Goal: Task Accomplishment & Management: Use online tool/utility

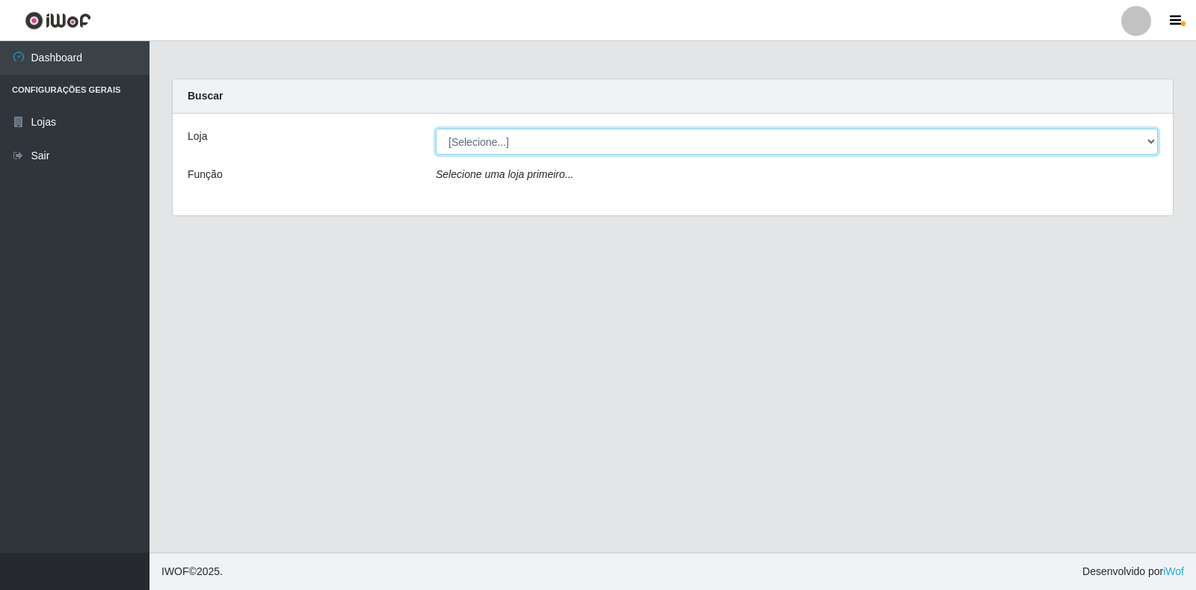
click at [527, 145] on select "[Selecione...] Atacado Vem - Loja 30 Laranjeiras Velha" at bounding box center [797, 142] width 722 height 26
select select "495"
click at [436, 129] on select "[Selecione...] Atacado Vem - Loja 30 Laranjeiras Velha" at bounding box center [797, 142] width 722 height 26
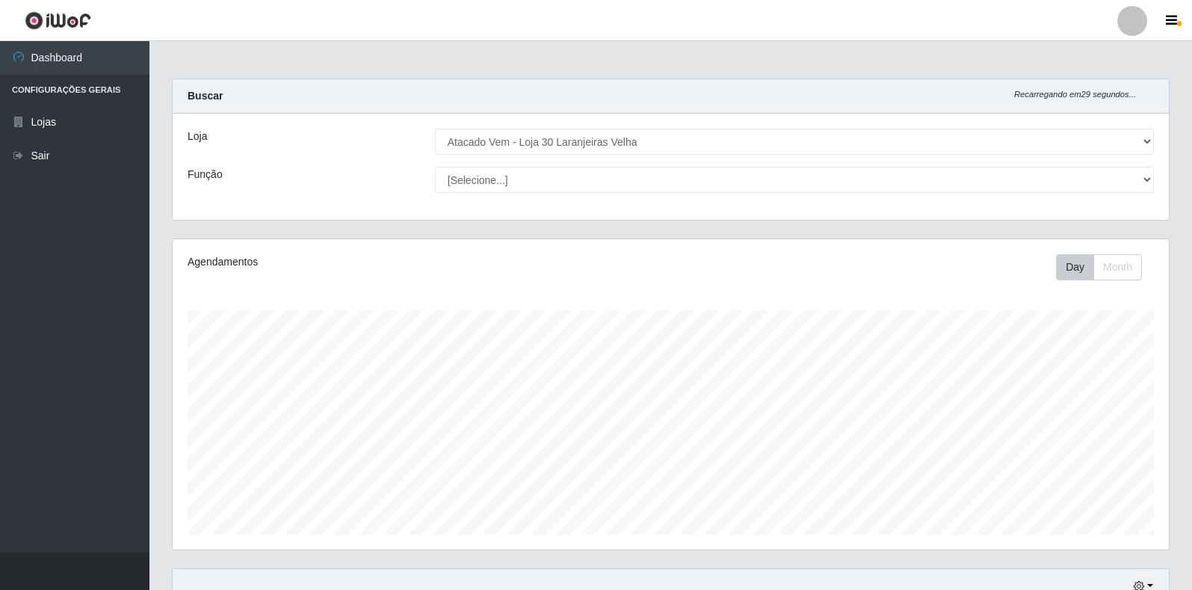
click at [506, 179] on select "[Selecione...] Repositor Repositor + Repositor ++" at bounding box center [794, 180] width 719 height 26
select select "24"
click at [435, 167] on select "[Selecione...] Repositor Repositor + Repositor ++" at bounding box center [794, 180] width 719 height 26
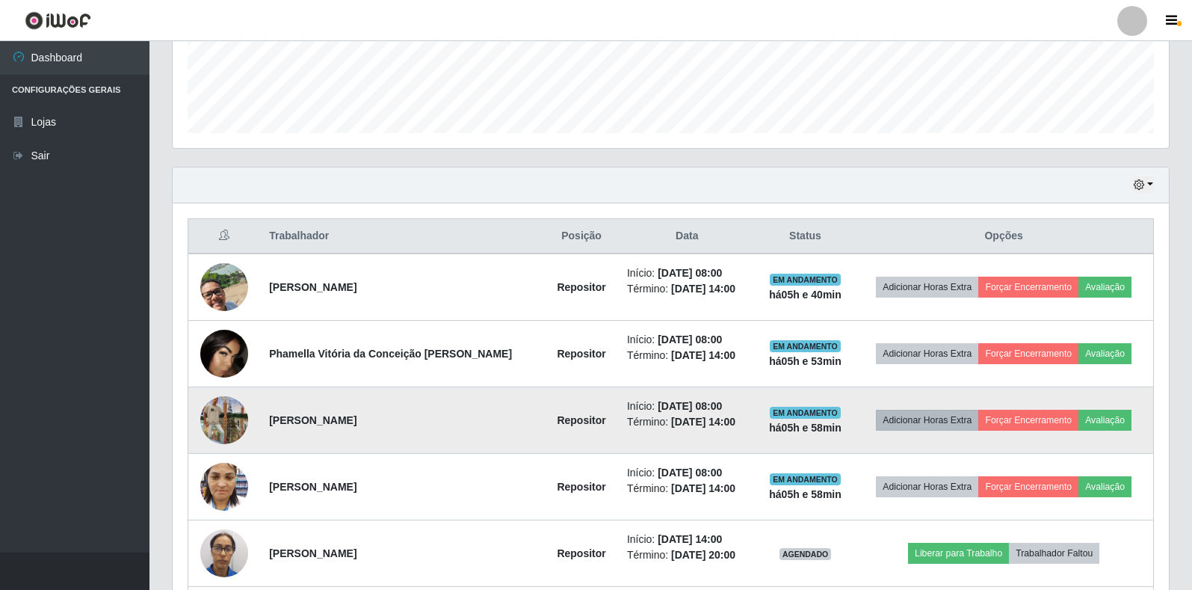
scroll to position [536, 0]
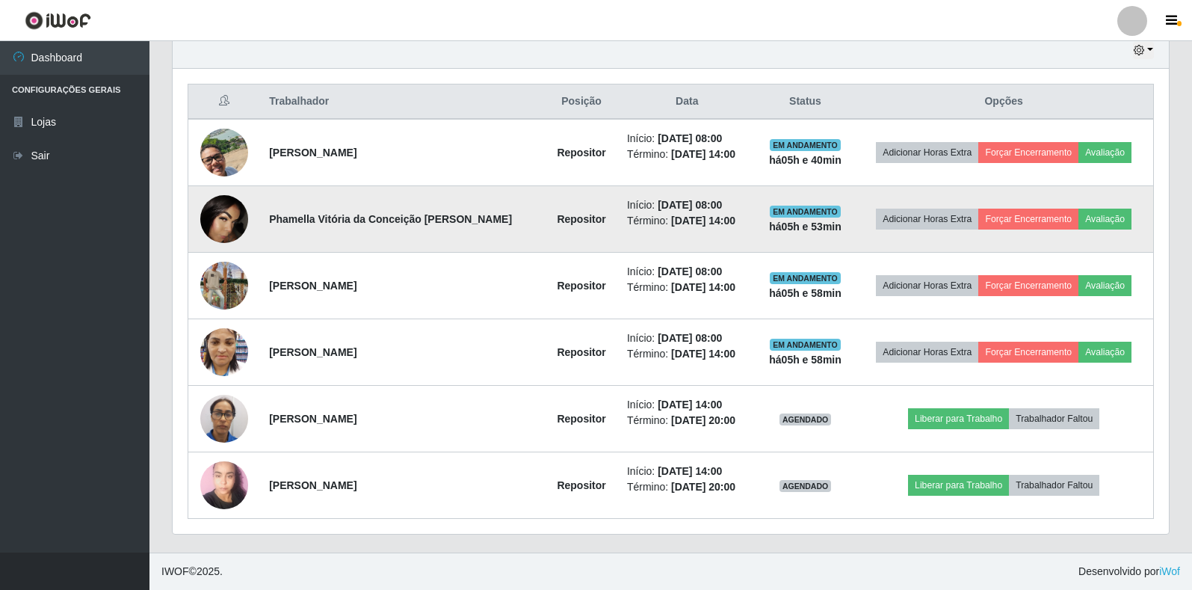
click at [364, 222] on strong "Phamella Vitória da Conceição [PERSON_NAME]" at bounding box center [390, 219] width 243 height 12
click at [1099, 217] on button "Avaliação" at bounding box center [1105, 219] width 53 height 21
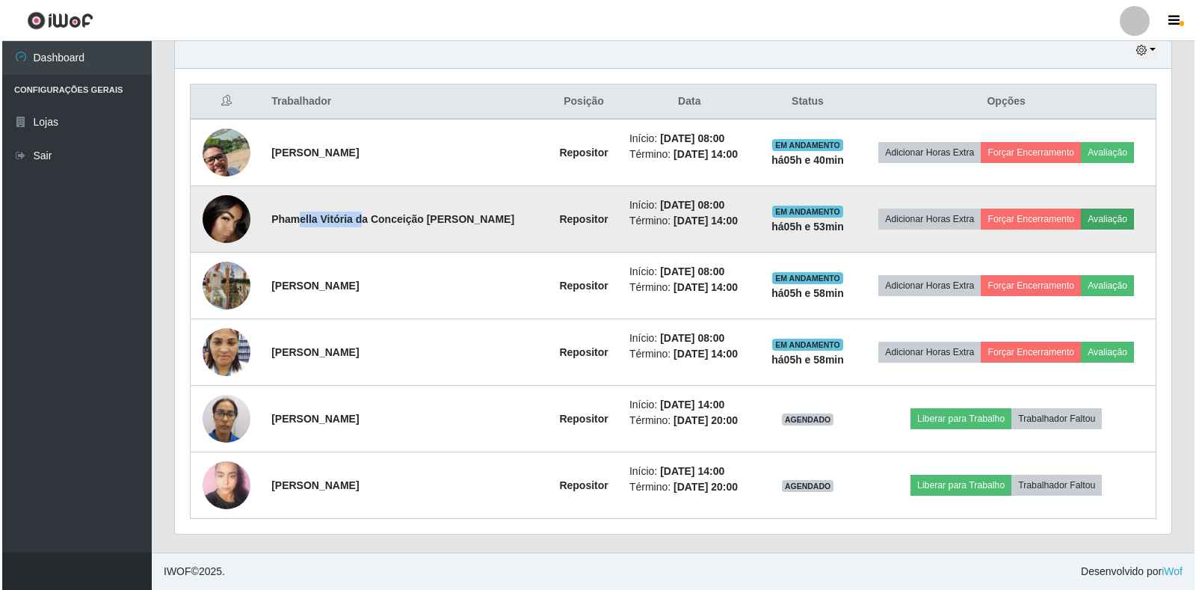
scroll to position [310, 988]
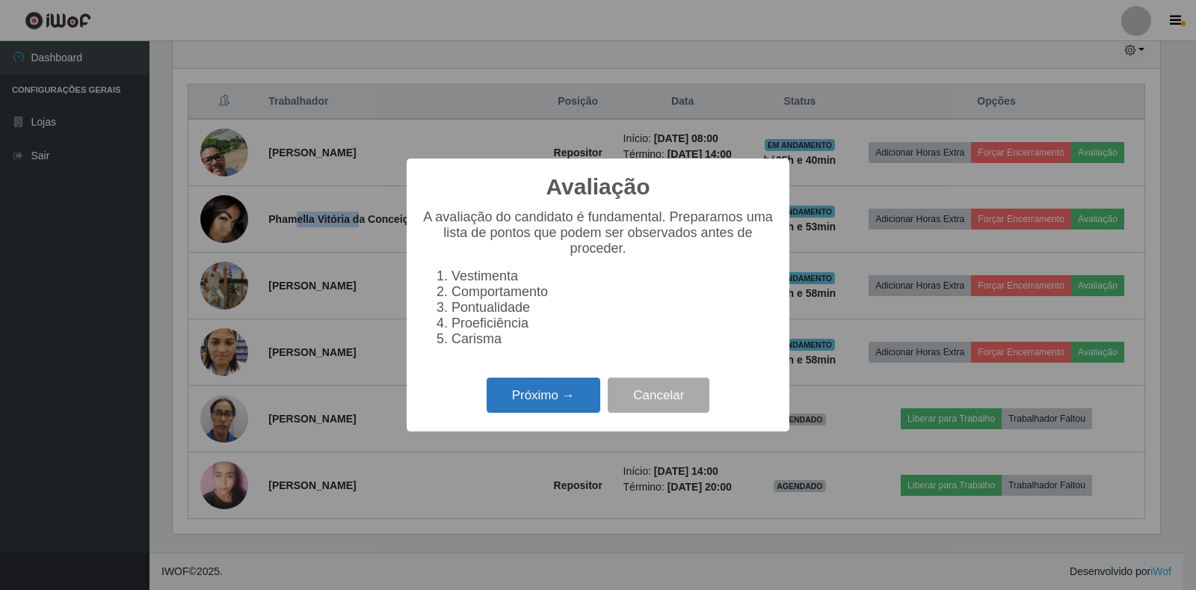
click at [565, 402] on button "Próximo →" at bounding box center [544, 395] width 114 height 35
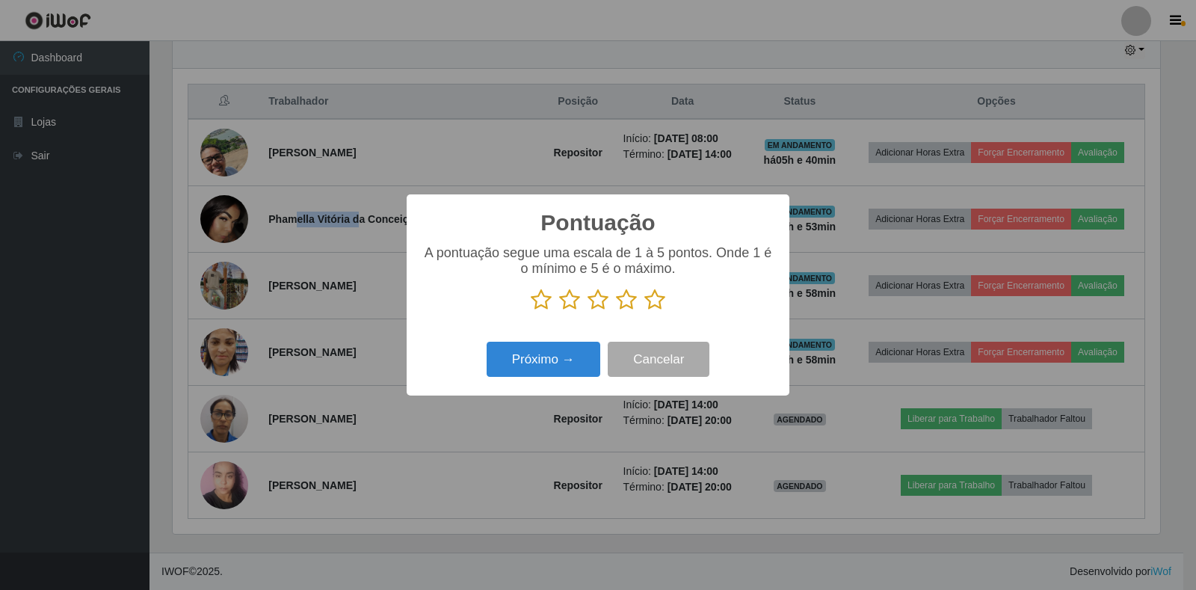
scroll to position [747333, 746656]
click at [628, 304] on icon at bounding box center [626, 300] width 21 height 22
click at [616, 311] on input "radio" at bounding box center [616, 311] width 0 height 0
click at [578, 360] on button "Próximo →" at bounding box center [544, 359] width 114 height 35
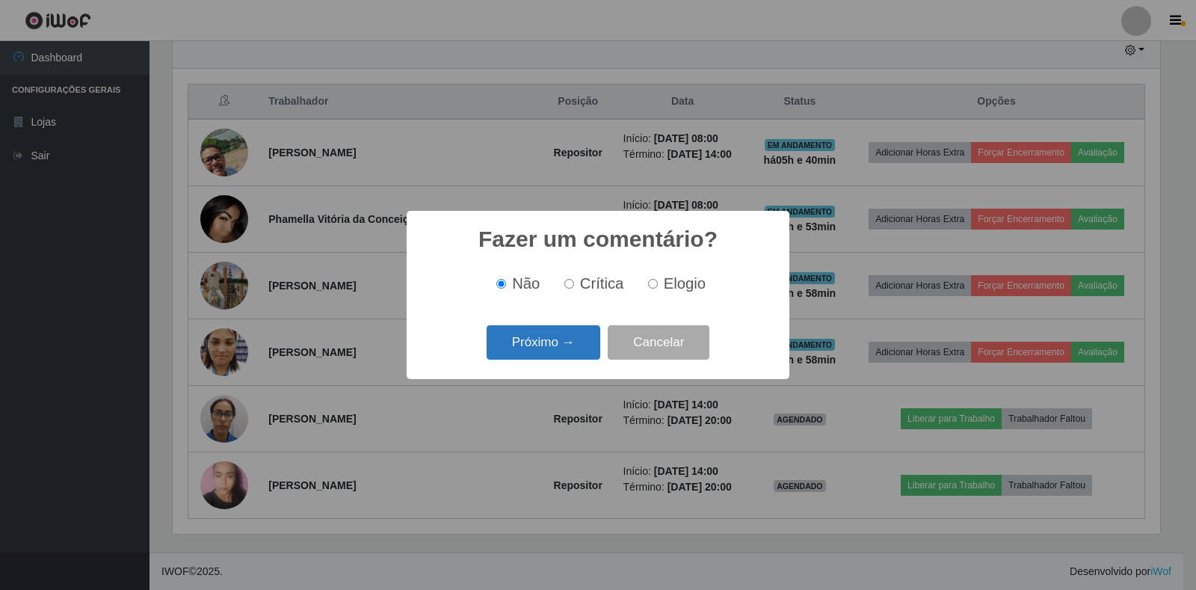
click at [574, 346] on button "Próximo →" at bounding box center [544, 342] width 114 height 35
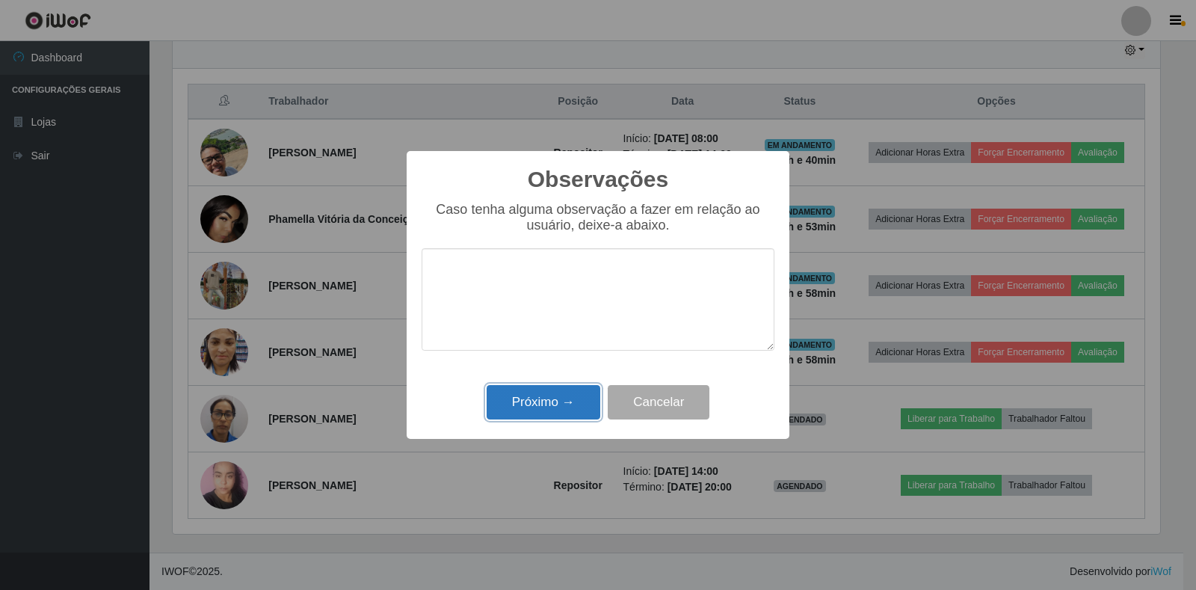
click at [554, 406] on button "Próximo →" at bounding box center [544, 402] width 114 height 35
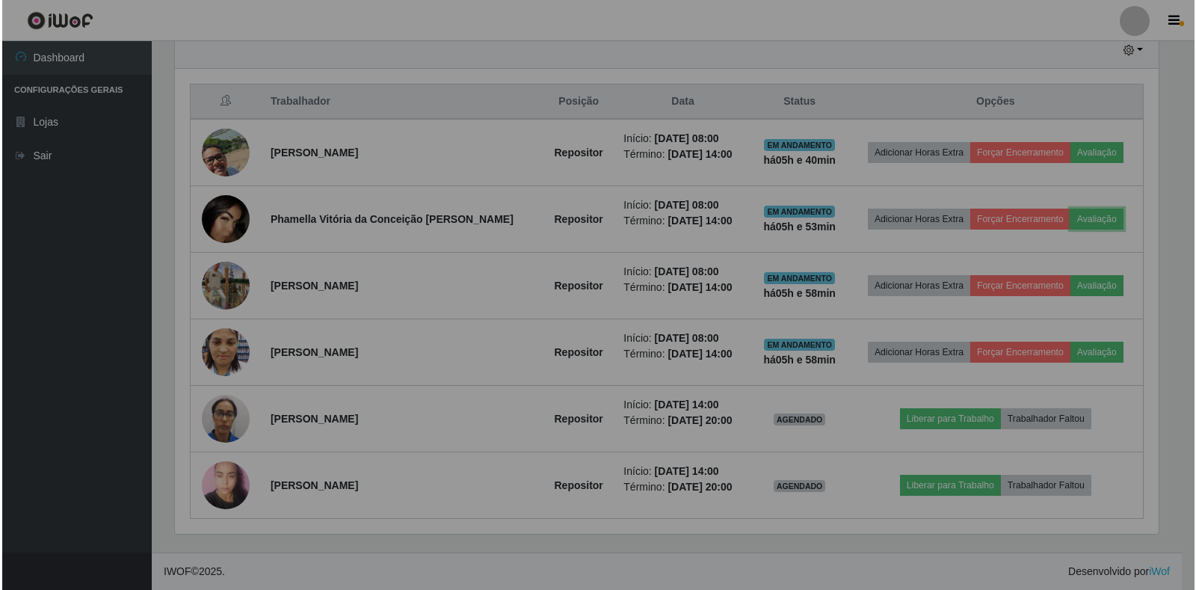
scroll to position [310, 997]
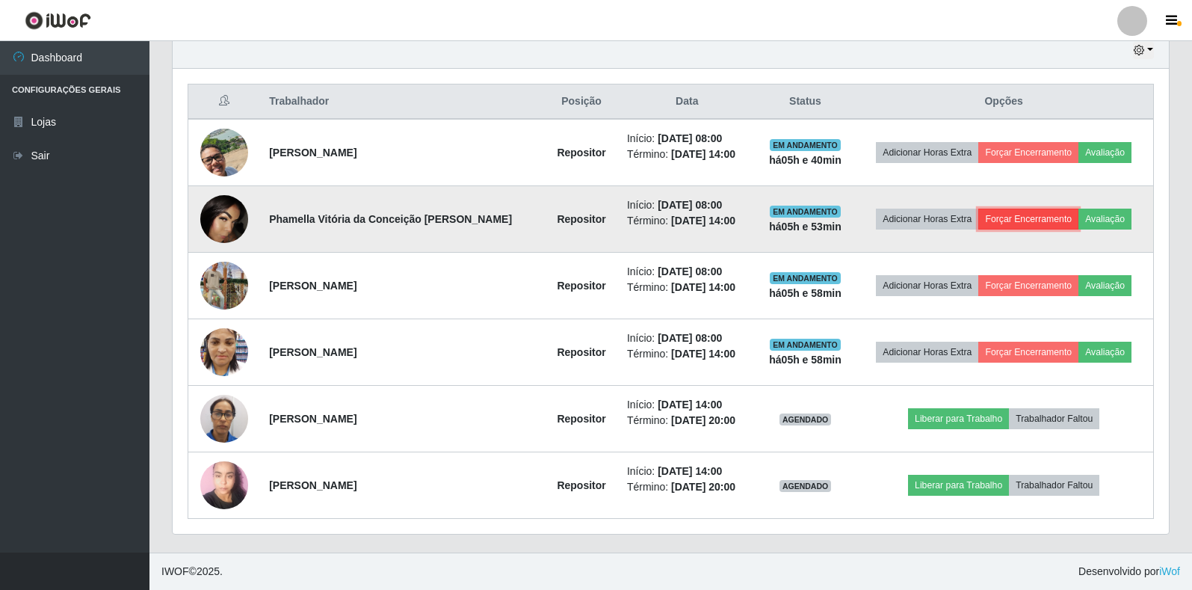
click at [1014, 221] on button "Forçar Encerramento" at bounding box center [1029, 219] width 100 height 21
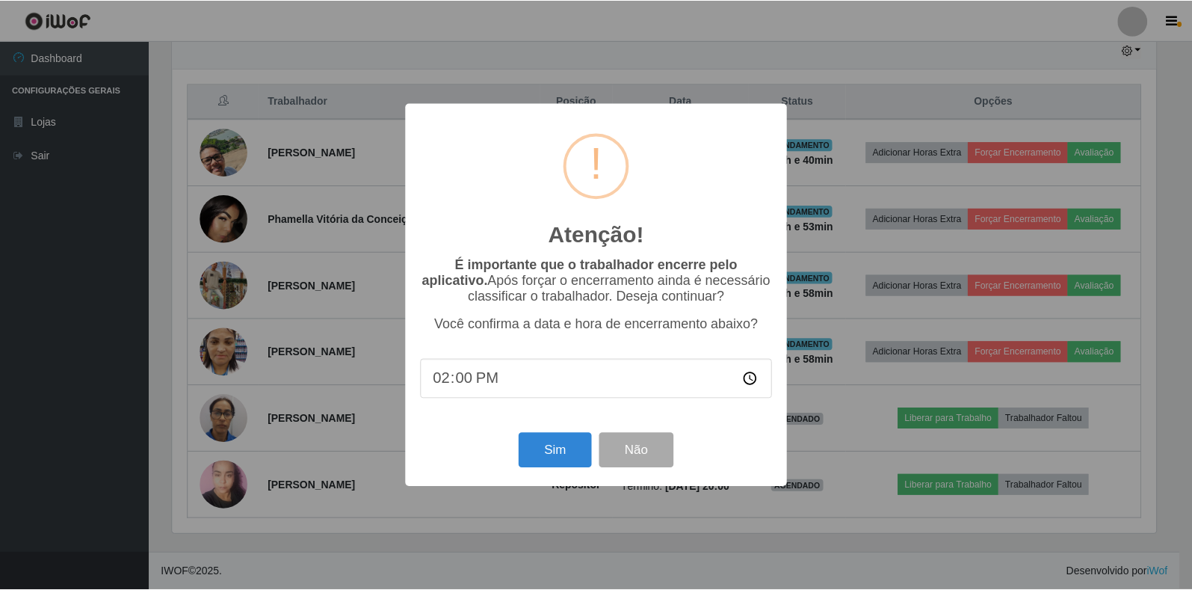
scroll to position [310, 988]
click at [541, 452] on button "Sim" at bounding box center [556, 450] width 73 height 35
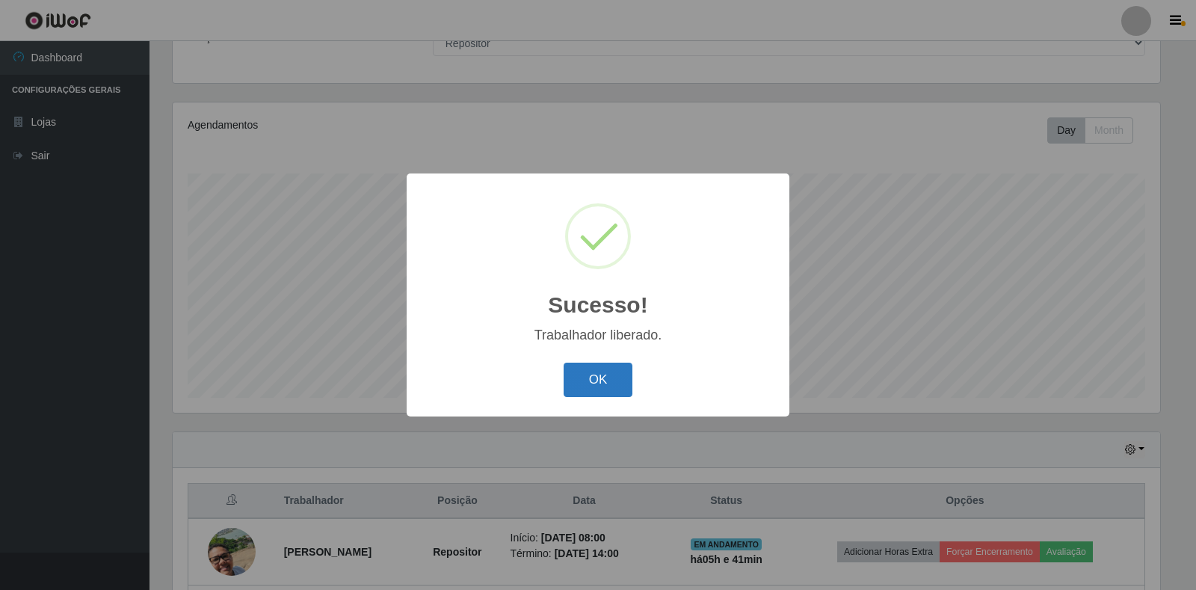
click at [609, 385] on button "OK" at bounding box center [599, 380] width 70 height 35
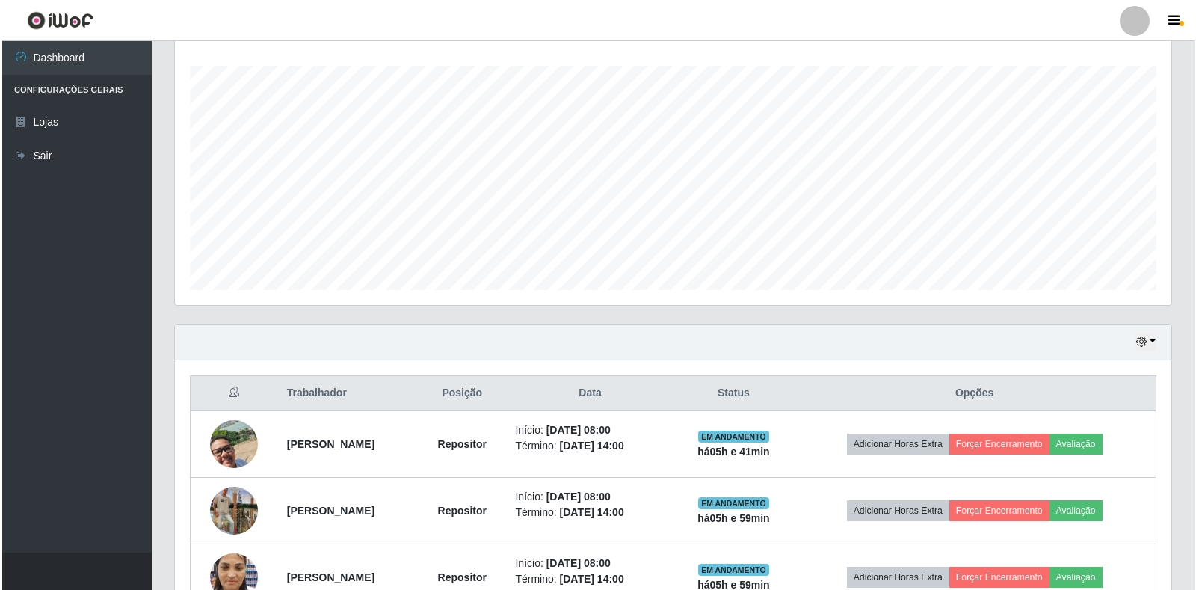
scroll to position [436, 0]
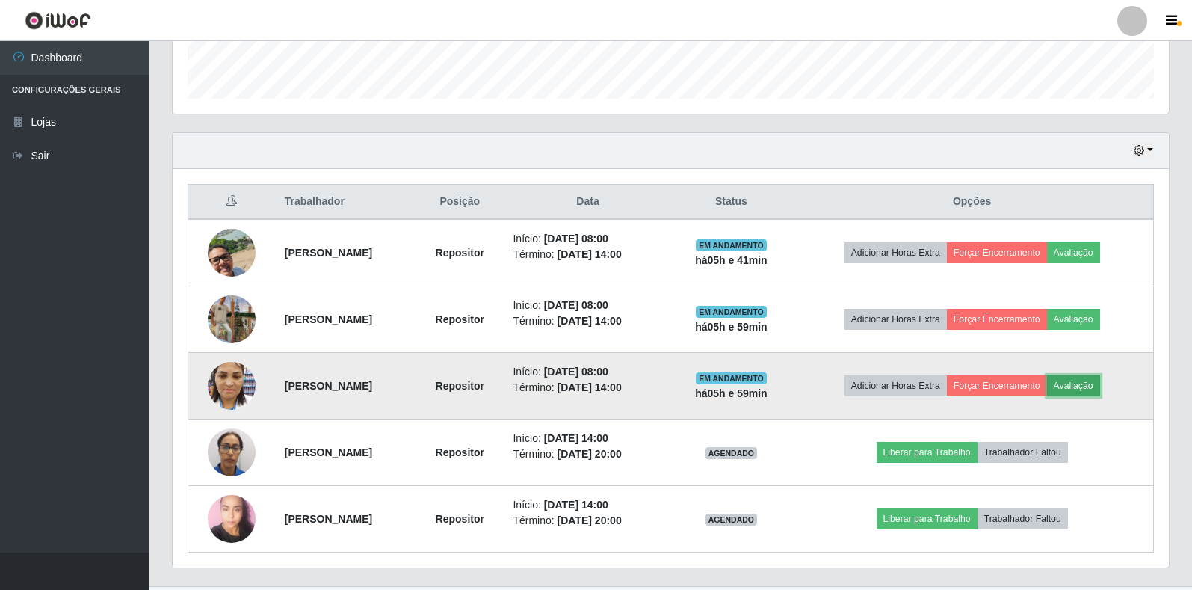
click at [1088, 387] on button "Avaliação" at bounding box center [1073, 385] width 53 height 21
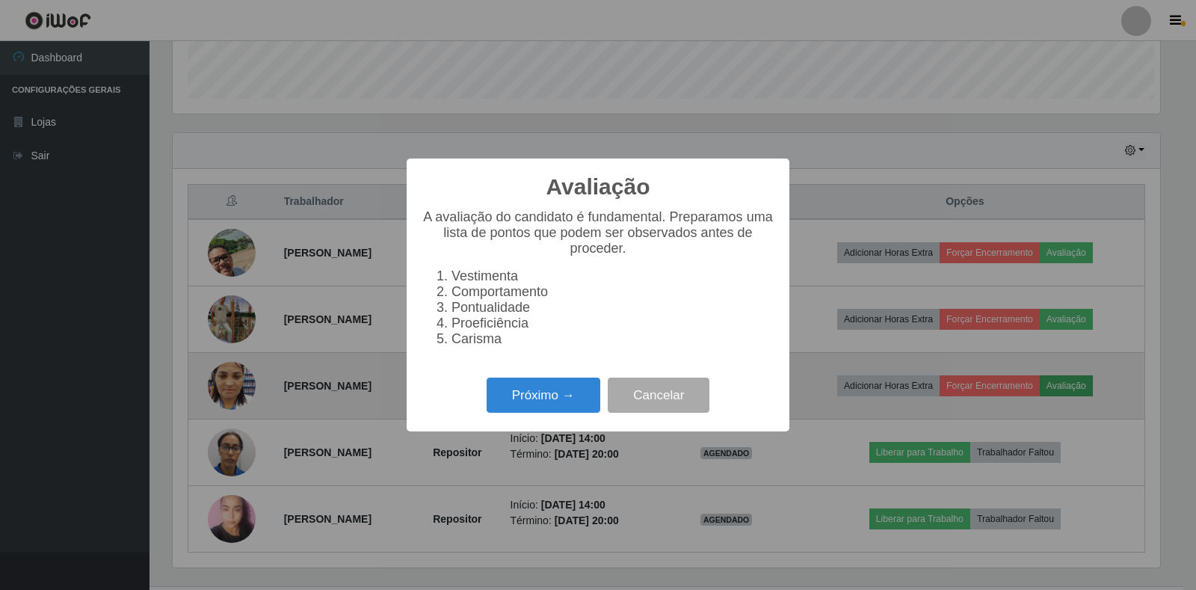
scroll to position [310, 988]
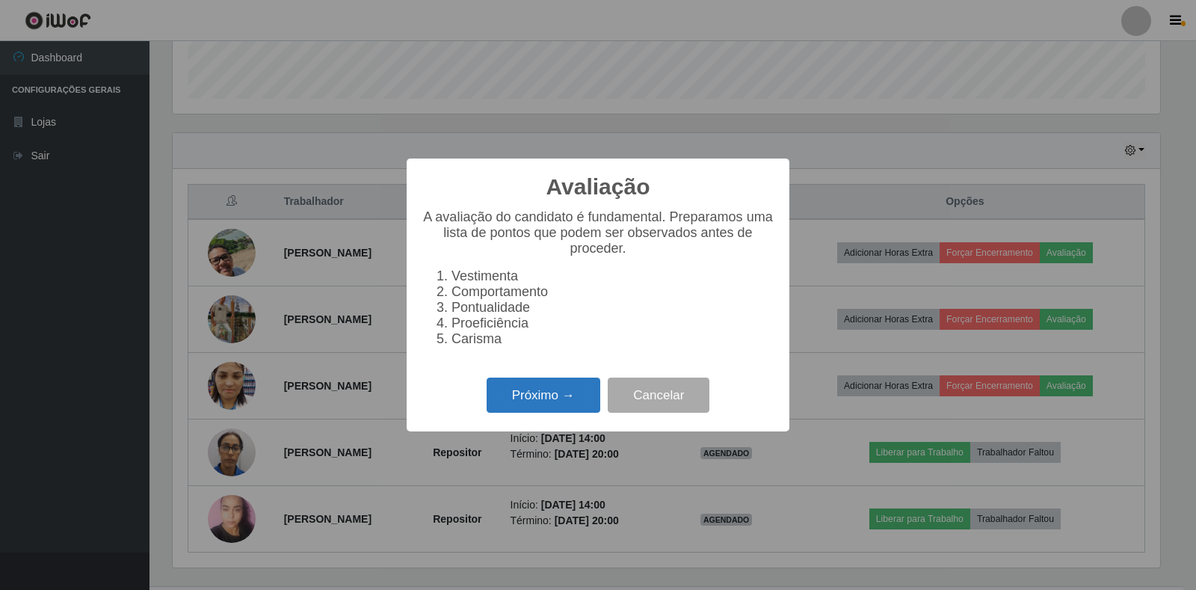
click at [526, 408] on button "Próximo →" at bounding box center [544, 395] width 114 height 35
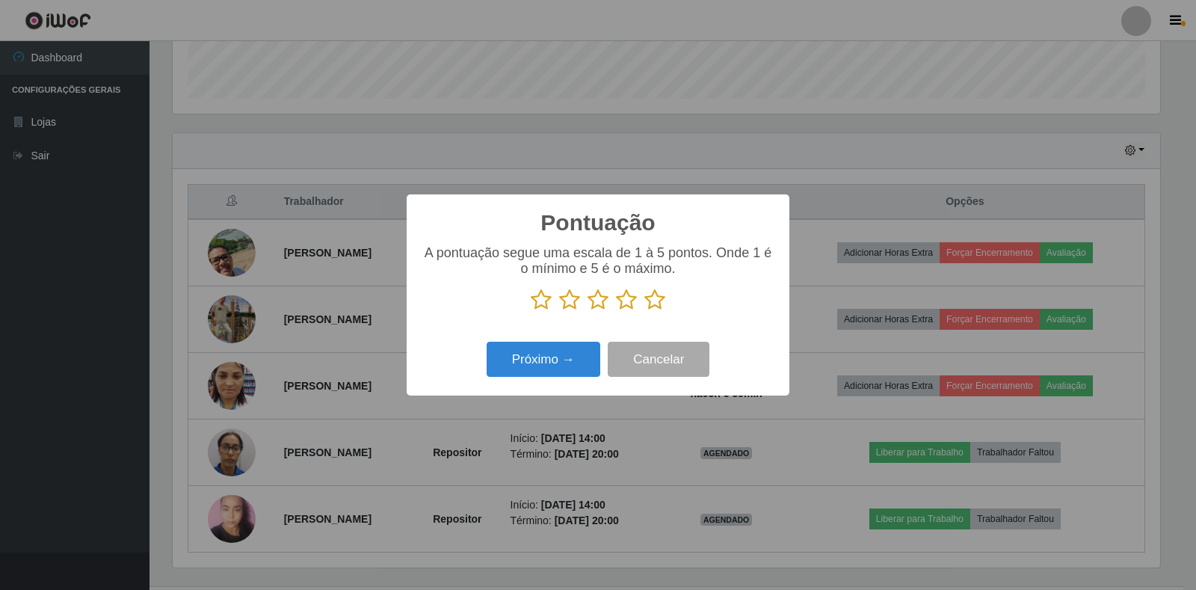
scroll to position [747333, 746656]
click at [626, 304] on icon at bounding box center [626, 300] width 21 height 22
click at [616, 311] on input "radio" at bounding box center [616, 311] width 0 height 0
click at [549, 357] on button "Próximo →" at bounding box center [544, 359] width 114 height 35
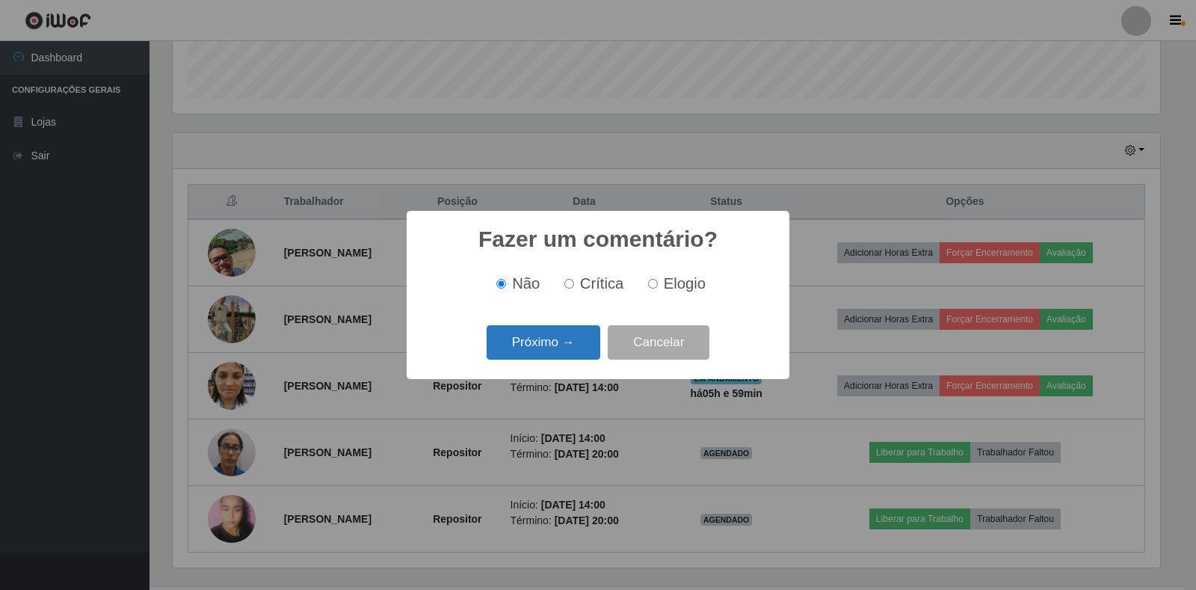
click at [544, 343] on button "Próximo →" at bounding box center [544, 342] width 114 height 35
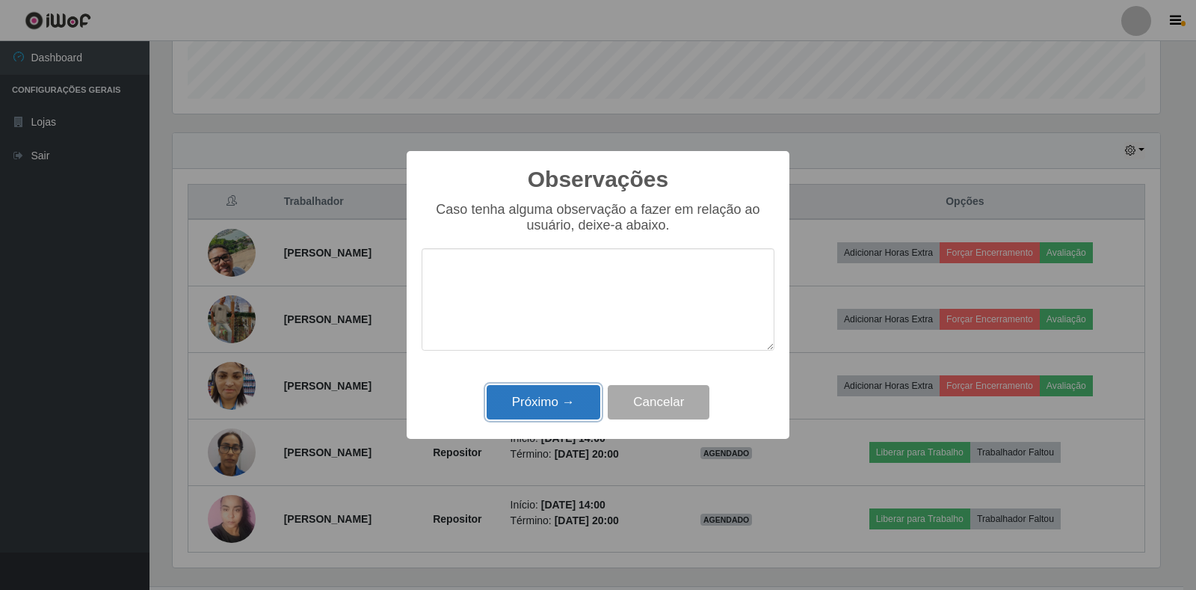
click at [552, 405] on button "Próximo →" at bounding box center [544, 402] width 114 height 35
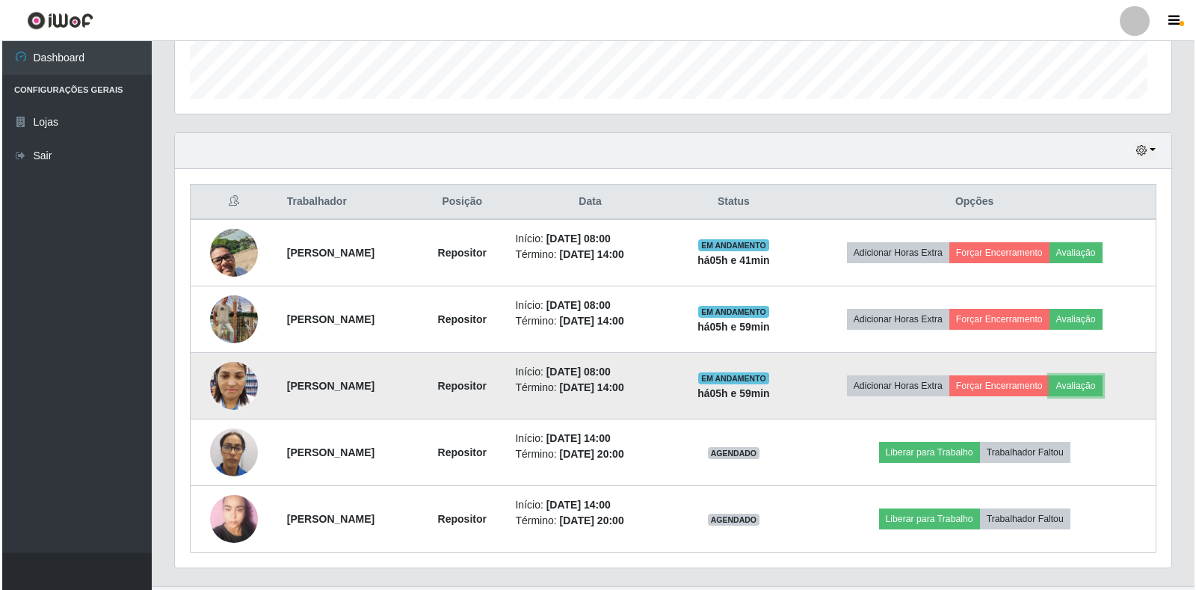
scroll to position [310, 997]
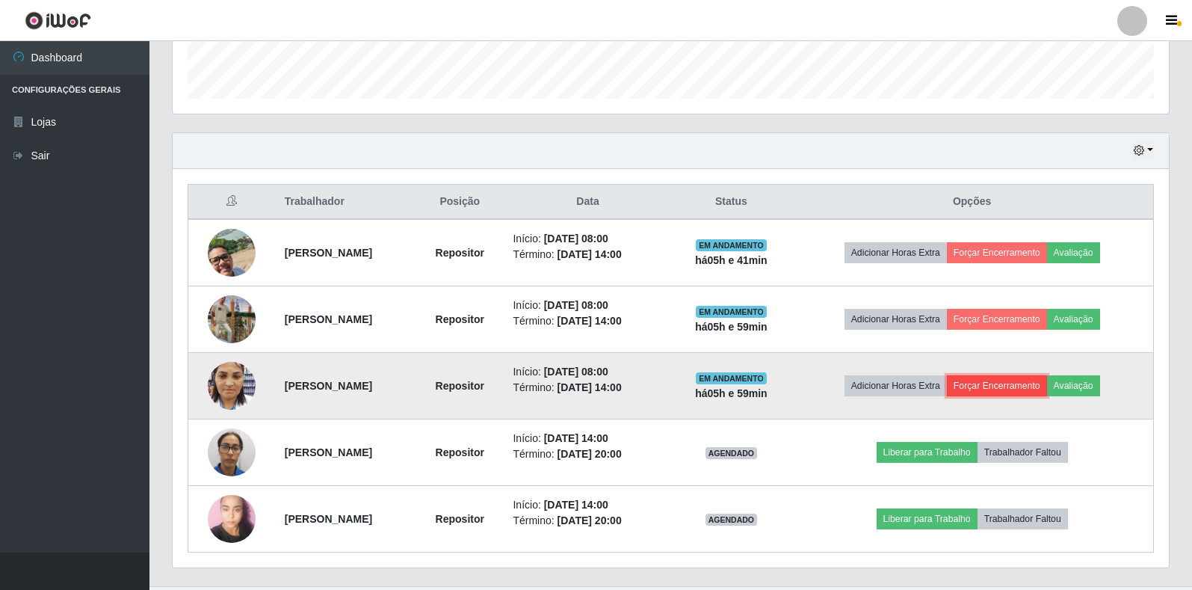
click at [994, 386] on button "Forçar Encerramento" at bounding box center [997, 385] width 100 height 21
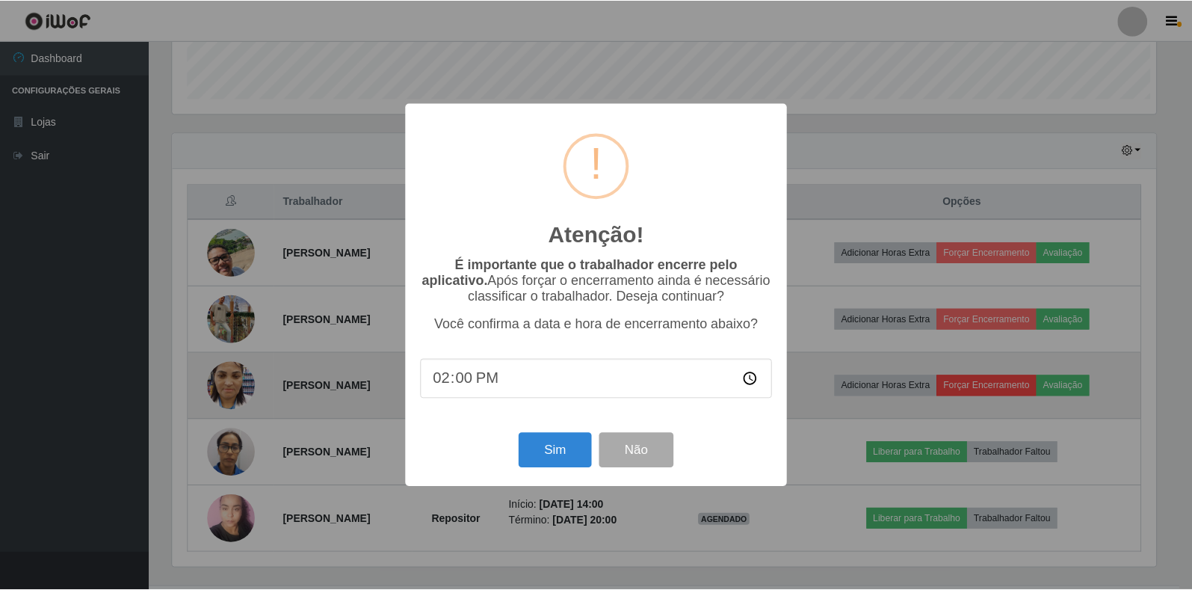
scroll to position [310, 988]
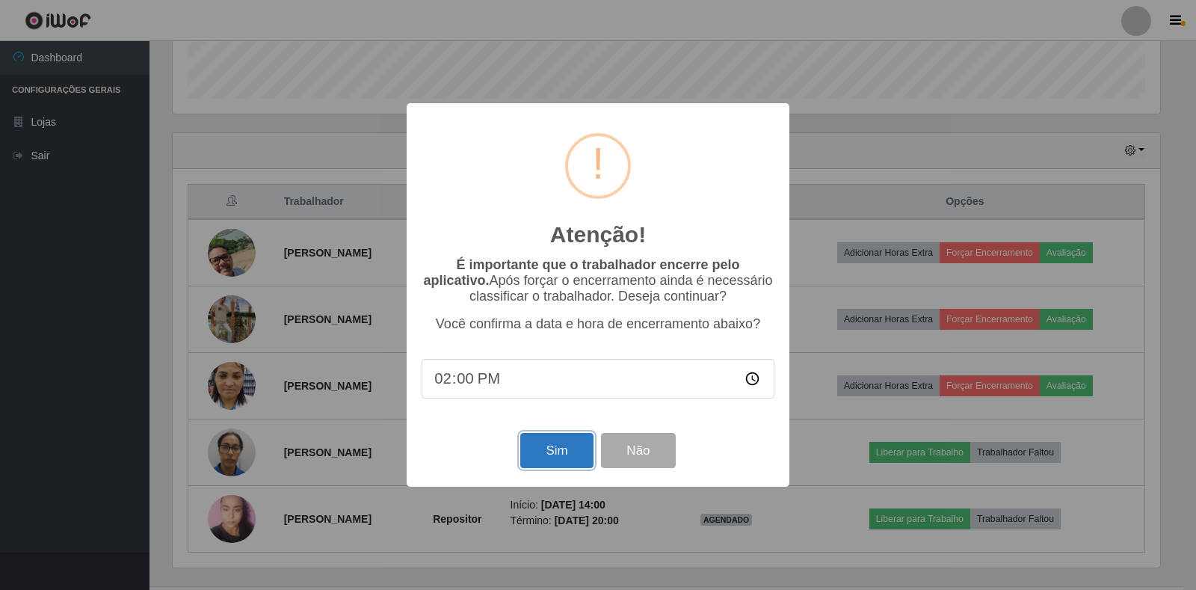
click at [565, 458] on button "Sim" at bounding box center [556, 450] width 73 height 35
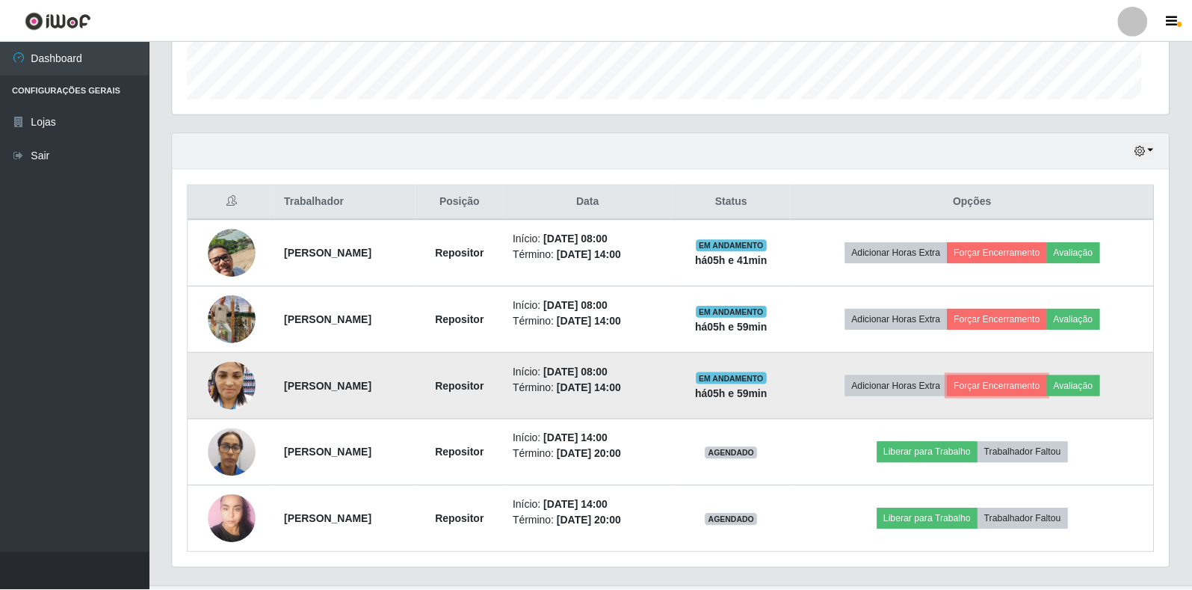
scroll to position [0, 0]
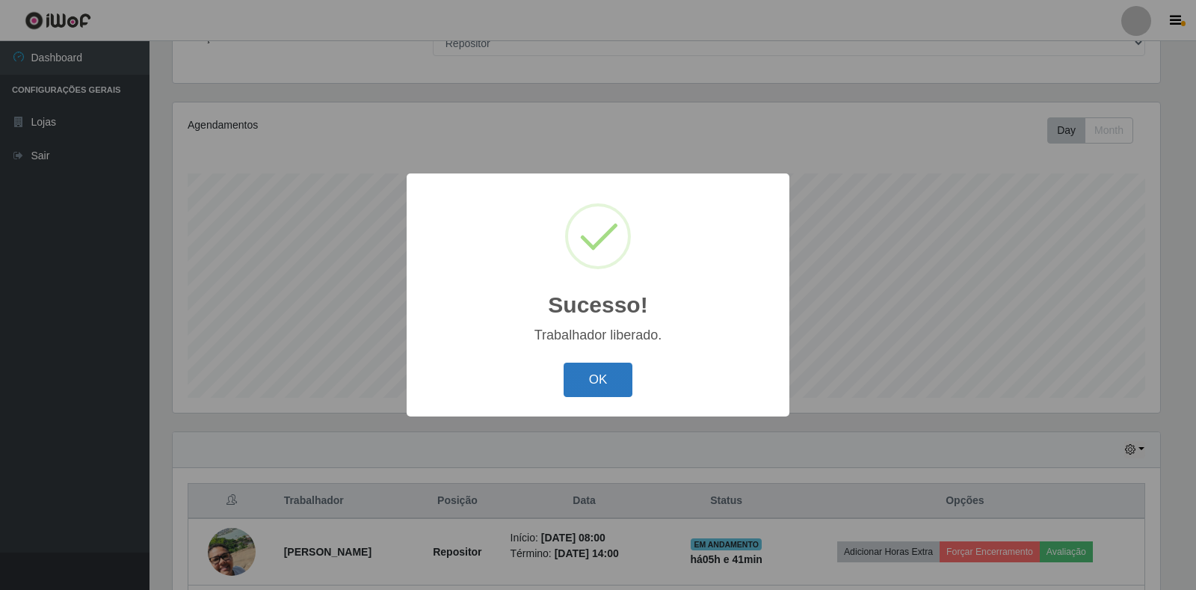
click at [609, 376] on button "OK" at bounding box center [599, 380] width 70 height 35
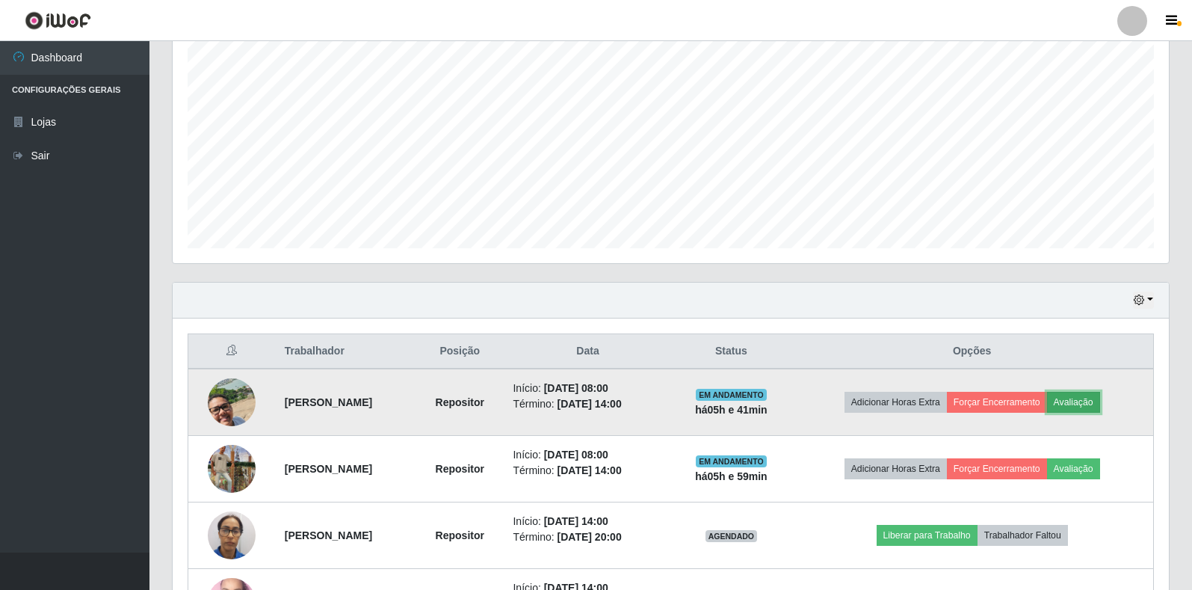
click at [1096, 407] on button "Avaliação" at bounding box center [1073, 402] width 53 height 21
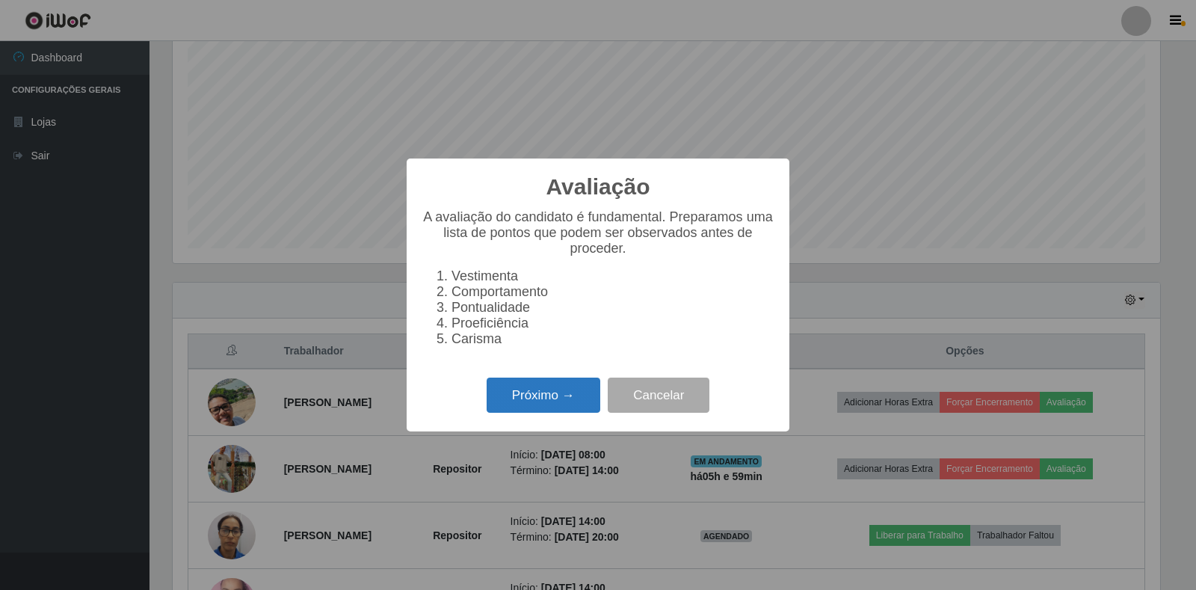
click at [566, 405] on button "Próximo →" at bounding box center [544, 395] width 114 height 35
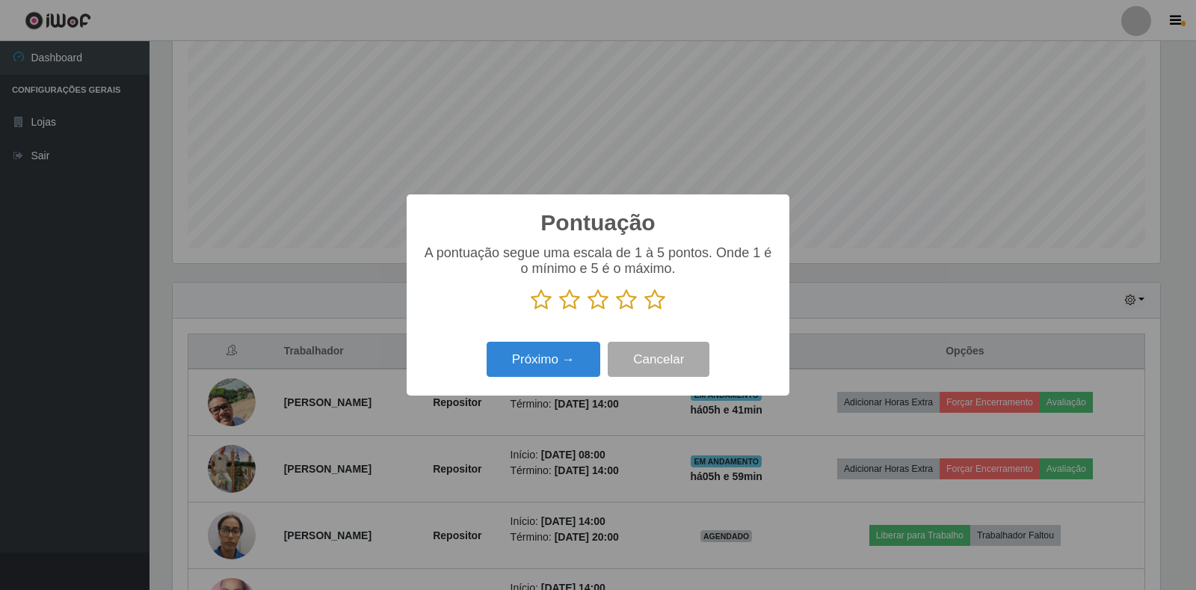
click at [624, 310] on icon at bounding box center [626, 300] width 21 height 22
click at [616, 311] on input "radio" at bounding box center [616, 311] width 0 height 0
click at [571, 358] on button "Próximo →" at bounding box center [544, 359] width 114 height 35
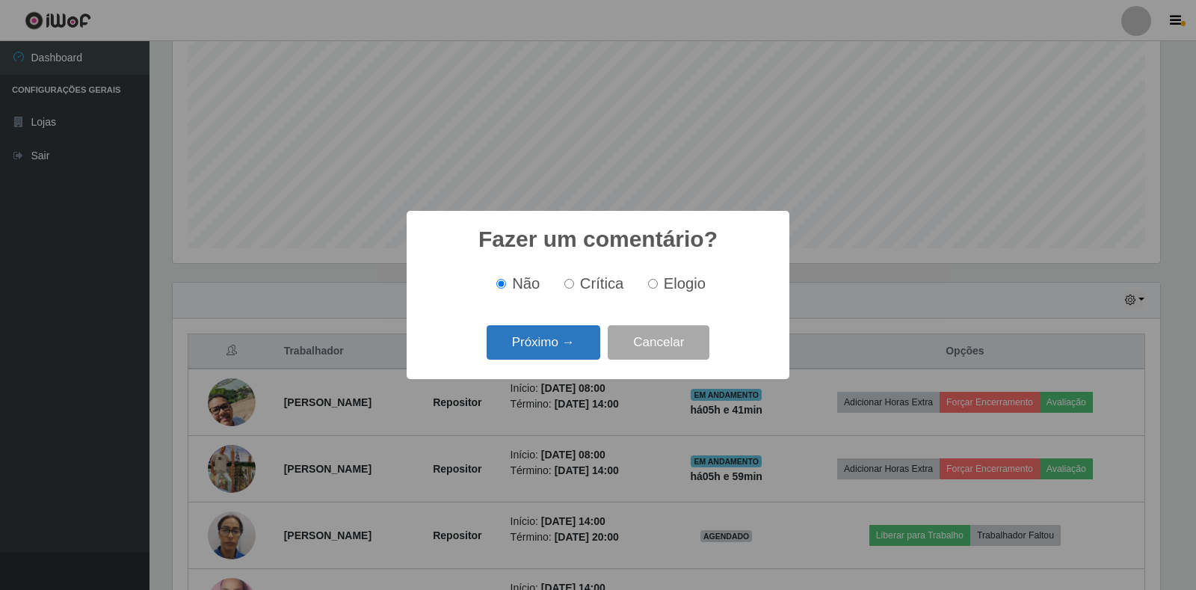
click at [552, 339] on button "Próximo →" at bounding box center [544, 342] width 114 height 35
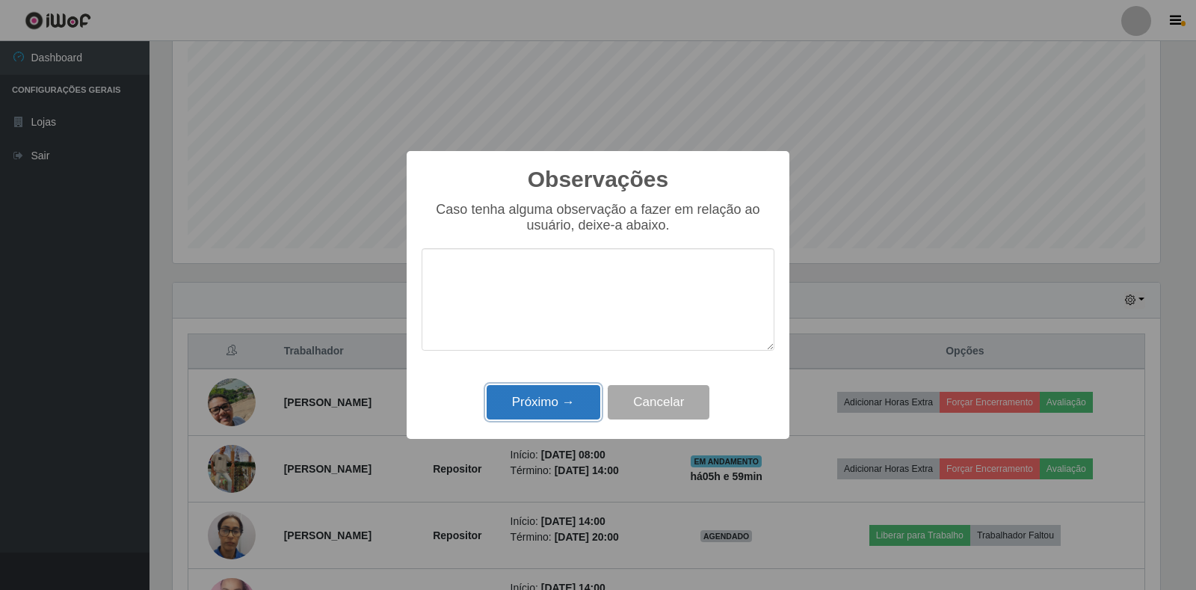
click at [554, 400] on button "Próximo →" at bounding box center [544, 402] width 114 height 35
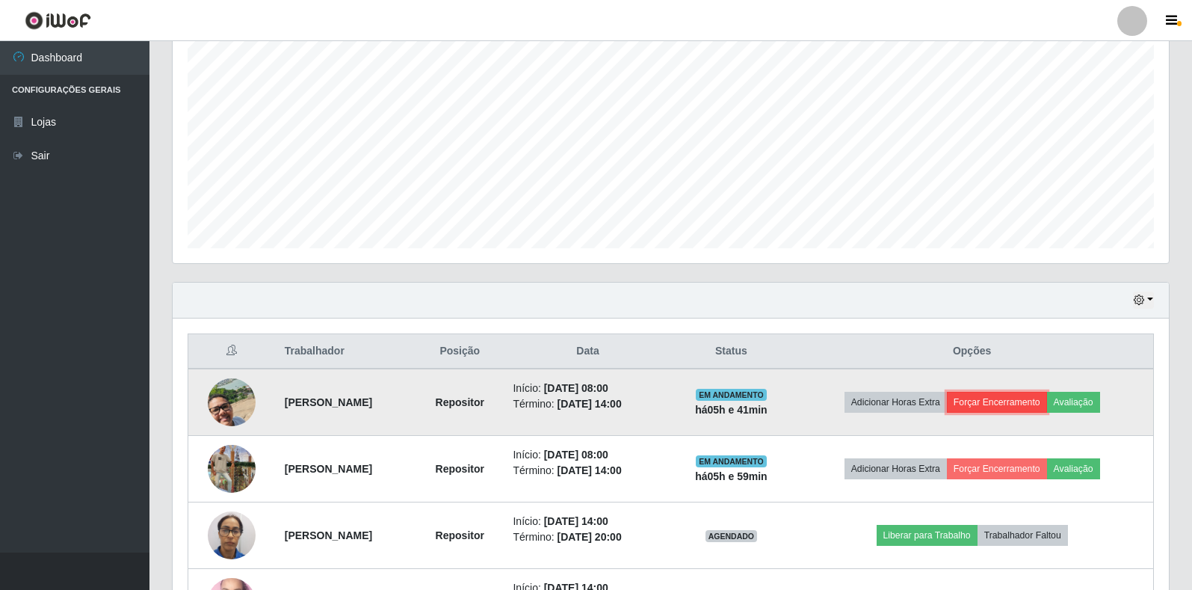
click at [1003, 401] on button "Forçar Encerramento" at bounding box center [997, 402] width 100 height 21
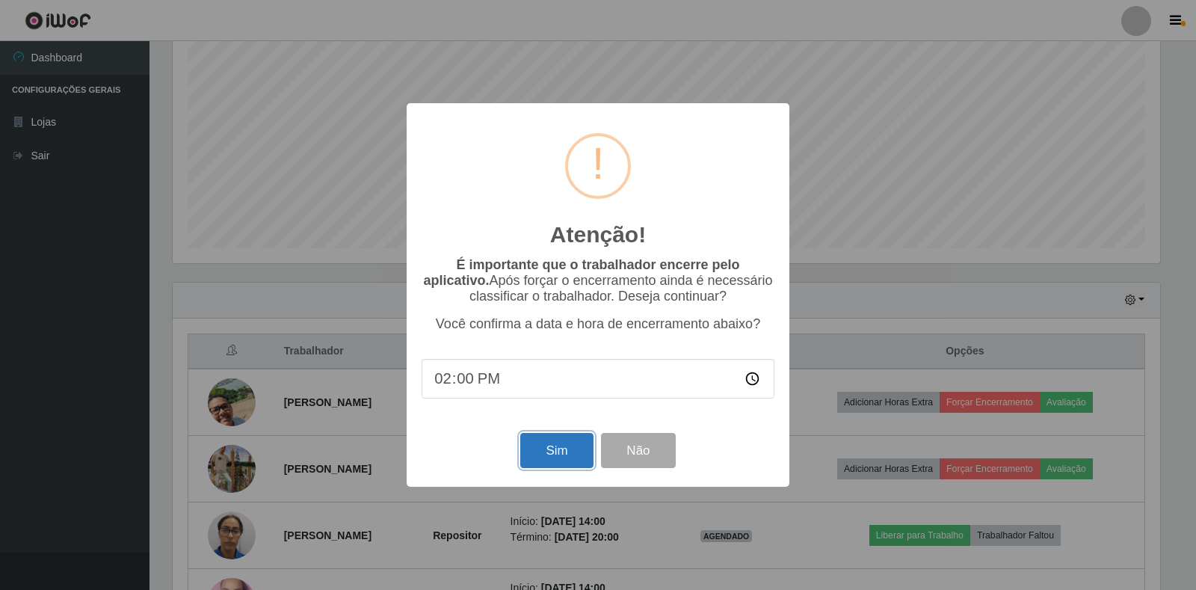
click at [566, 456] on button "Sim" at bounding box center [556, 450] width 73 height 35
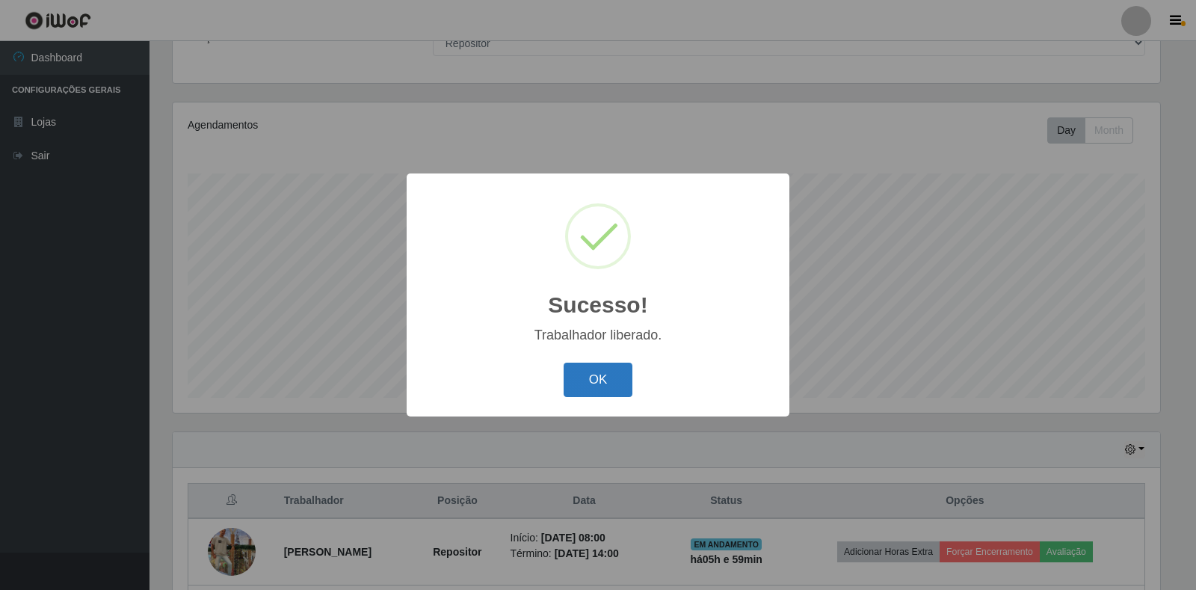
click at [609, 378] on button "OK" at bounding box center [599, 380] width 70 height 35
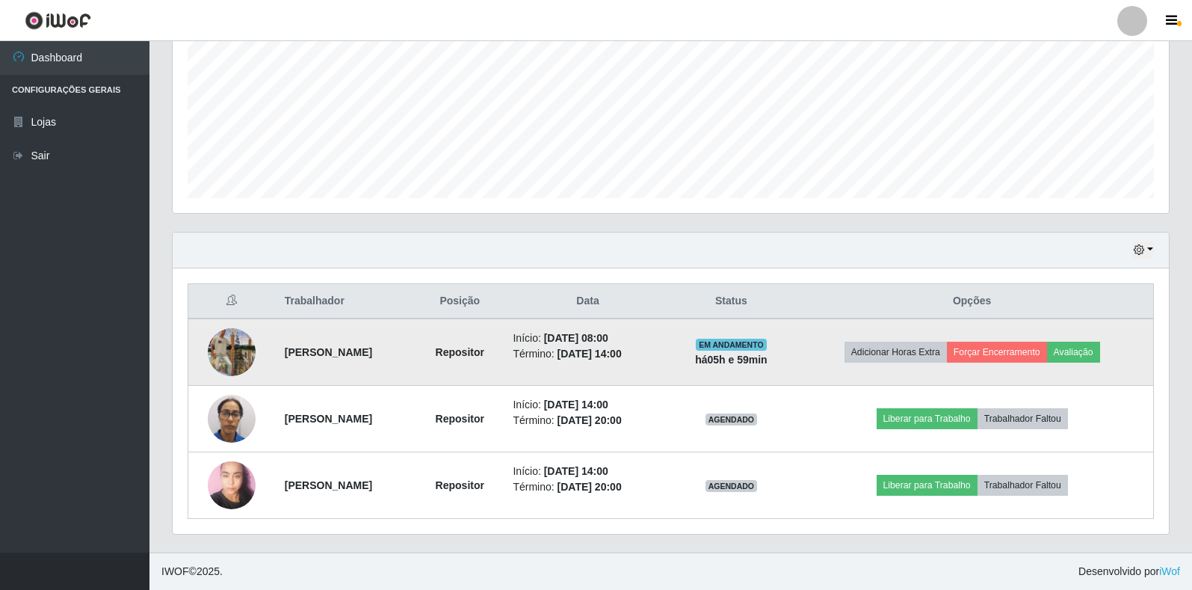
click at [233, 354] on img at bounding box center [232, 352] width 48 height 85
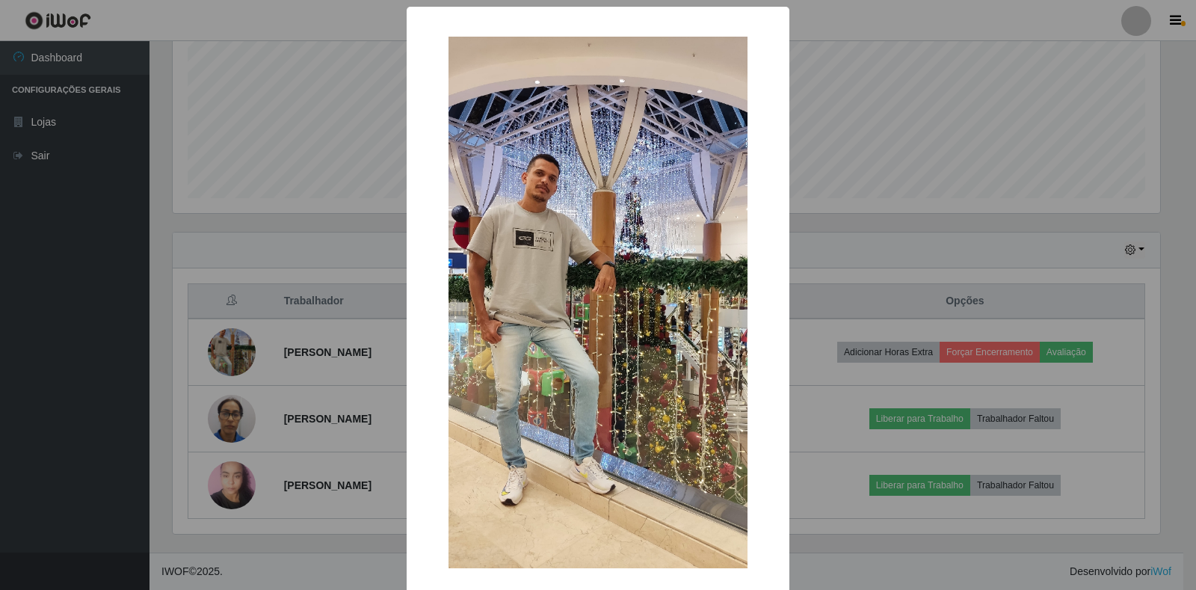
click at [911, 231] on div "× OK Cancel" at bounding box center [598, 295] width 1196 height 590
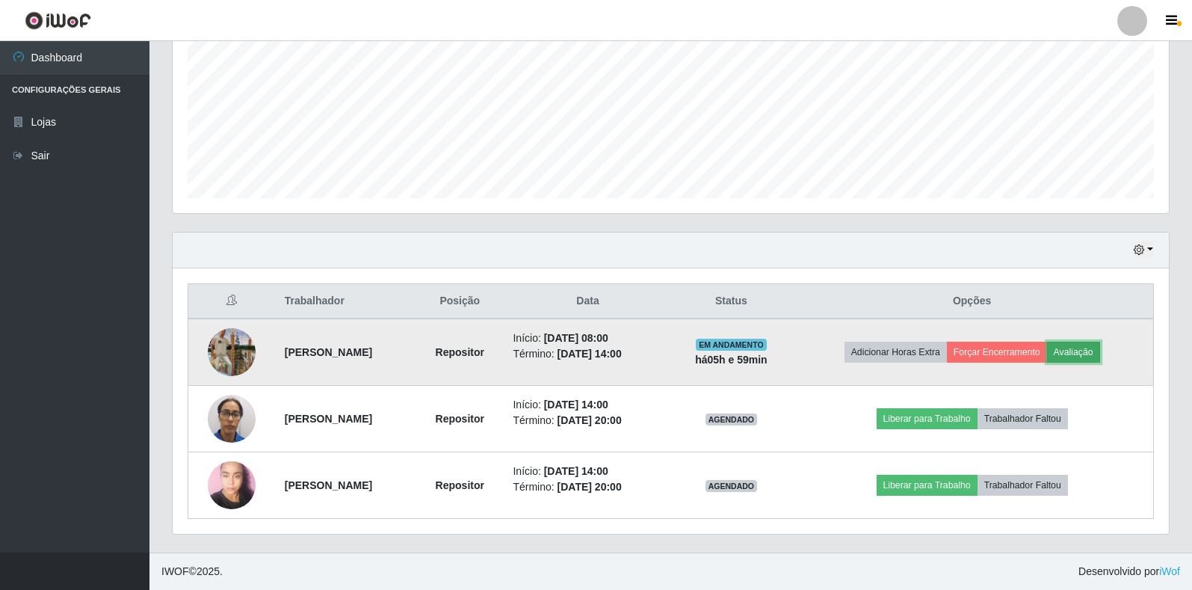
click at [1101, 354] on button "Avaliação" at bounding box center [1073, 352] width 53 height 21
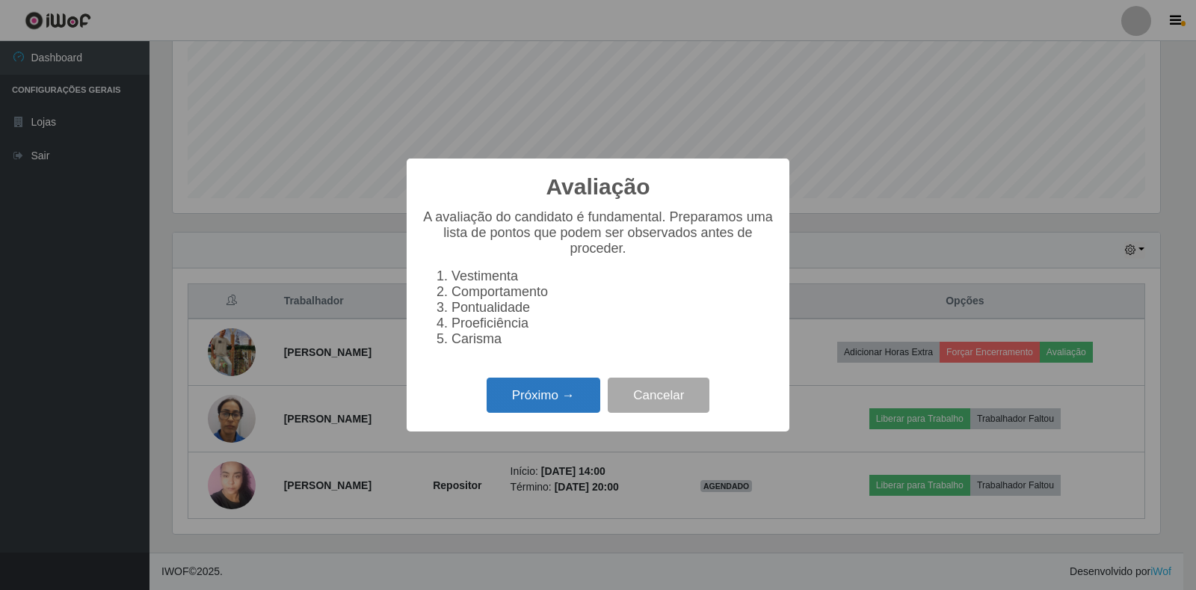
click at [559, 405] on button "Próximo →" at bounding box center [544, 395] width 114 height 35
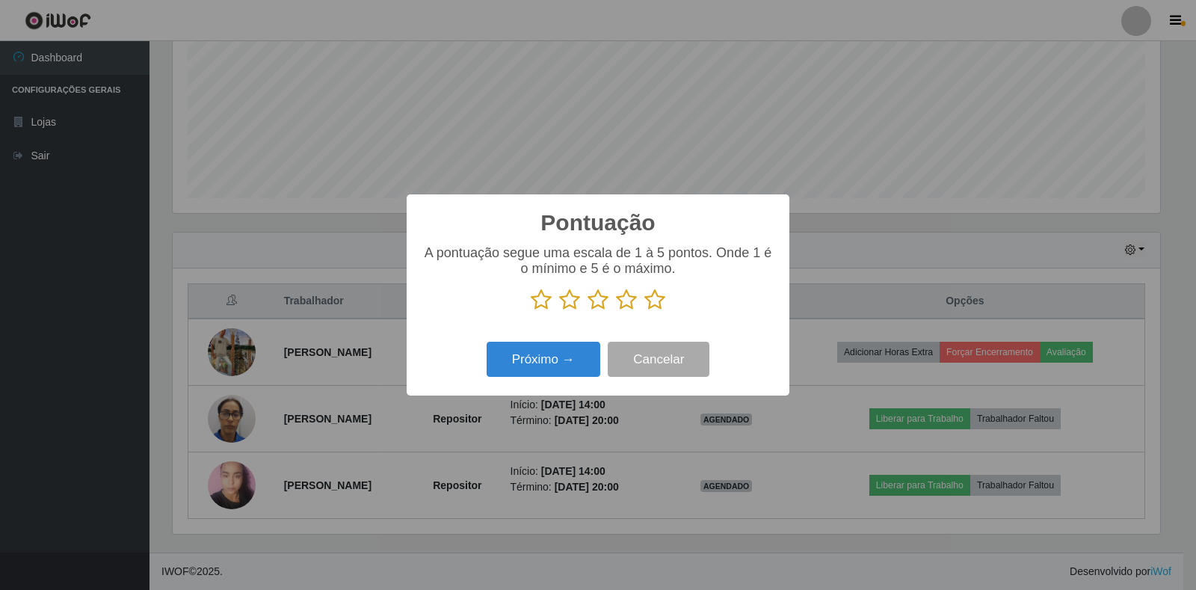
click at [628, 304] on icon at bounding box center [626, 300] width 21 height 22
click at [616, 311] on input "radio" at bounding box center [616, 311] width 0 height 0
click at [556, 358] on button "Próximo →" at bounding box center [544, 359] width 114 height 35
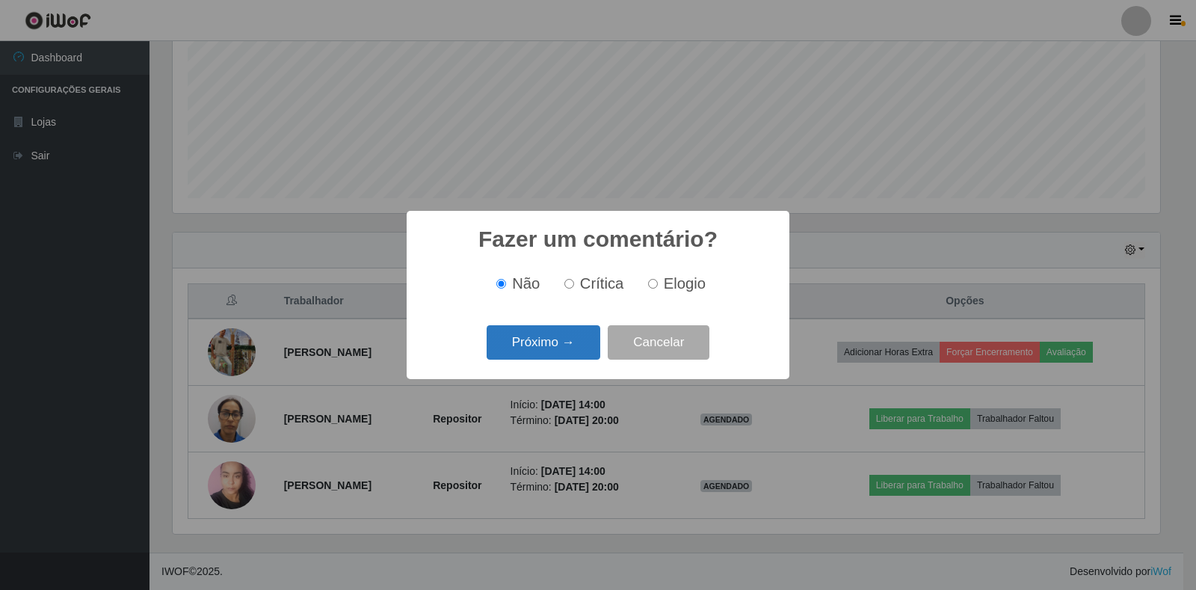
click at [564, 338] on button "Próximo →" at bounding box center [544, 342] width 114 height 35
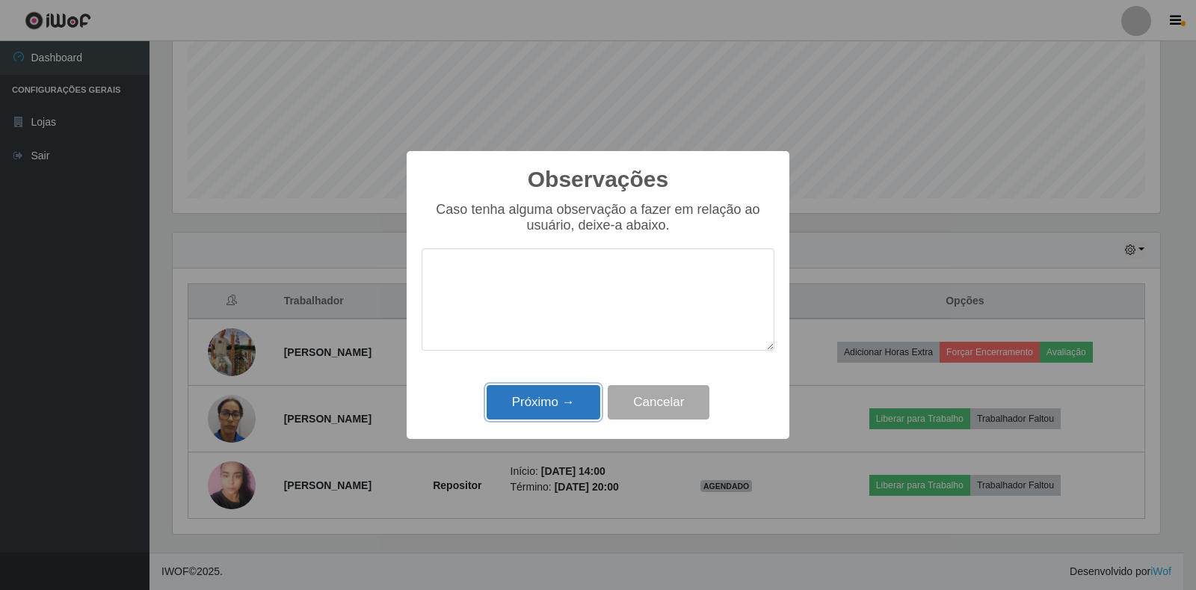
click at [558, 409] on button "Próximo →" at bounding box center [544, 402] width 114 height 35
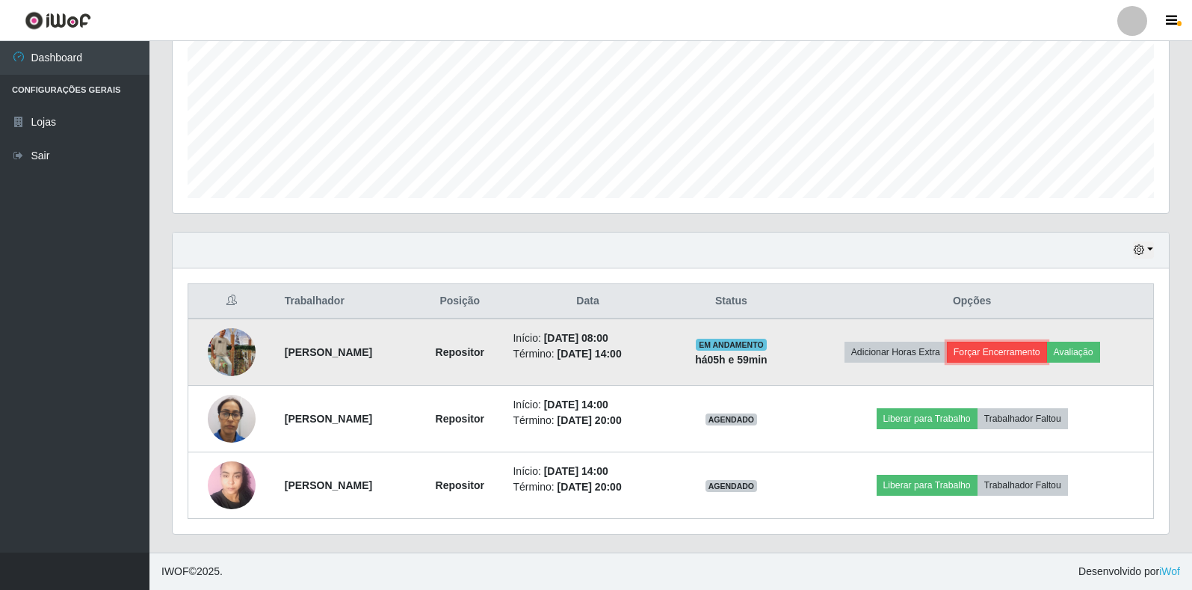
click at [1024, 357] on button "Forçar Encerramento" at bounding box center [997, 352] width 100 height 21
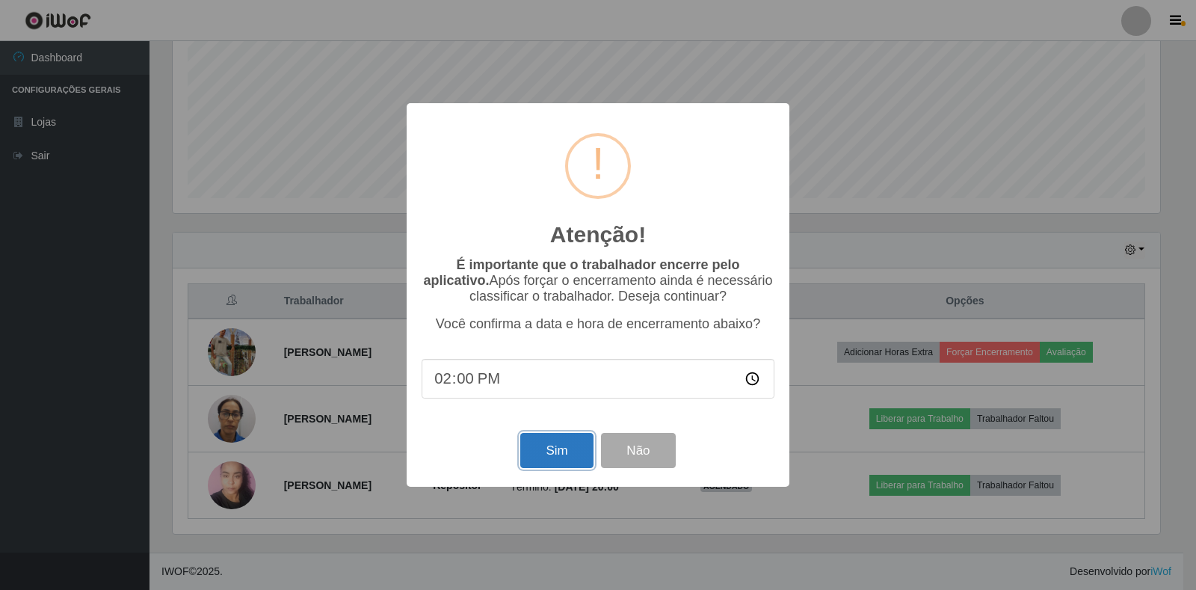
click at [549, 451] on button "Sim" at bounding box center [556, 450] width 73 height 35
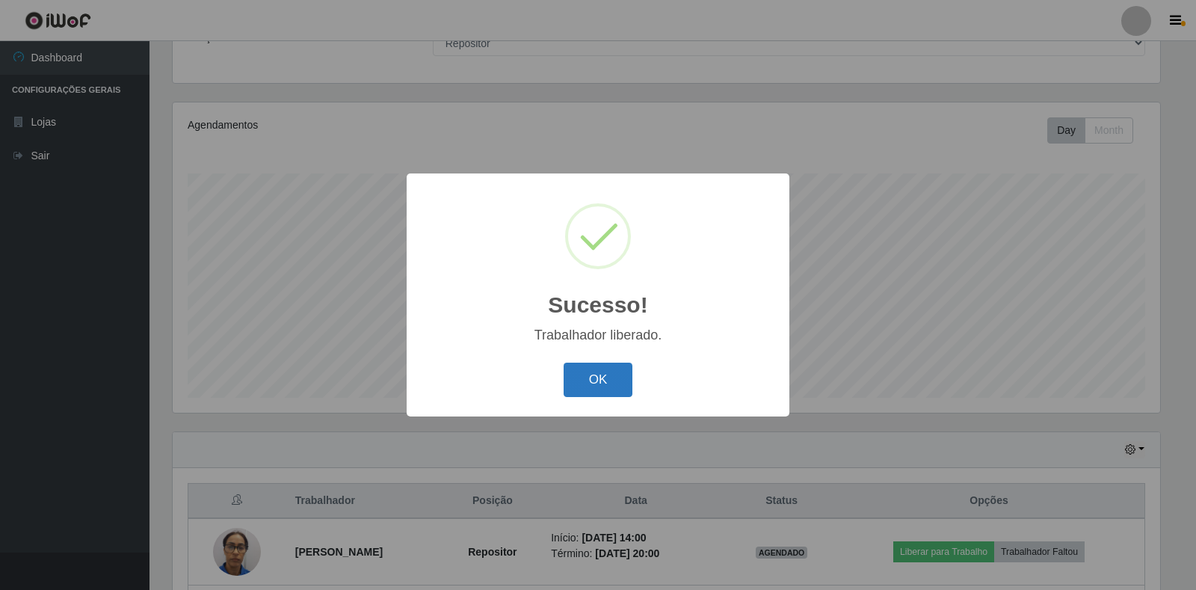
click at [603, 378] on button "OK" at bounding box center [599, 380] width 70 height 35
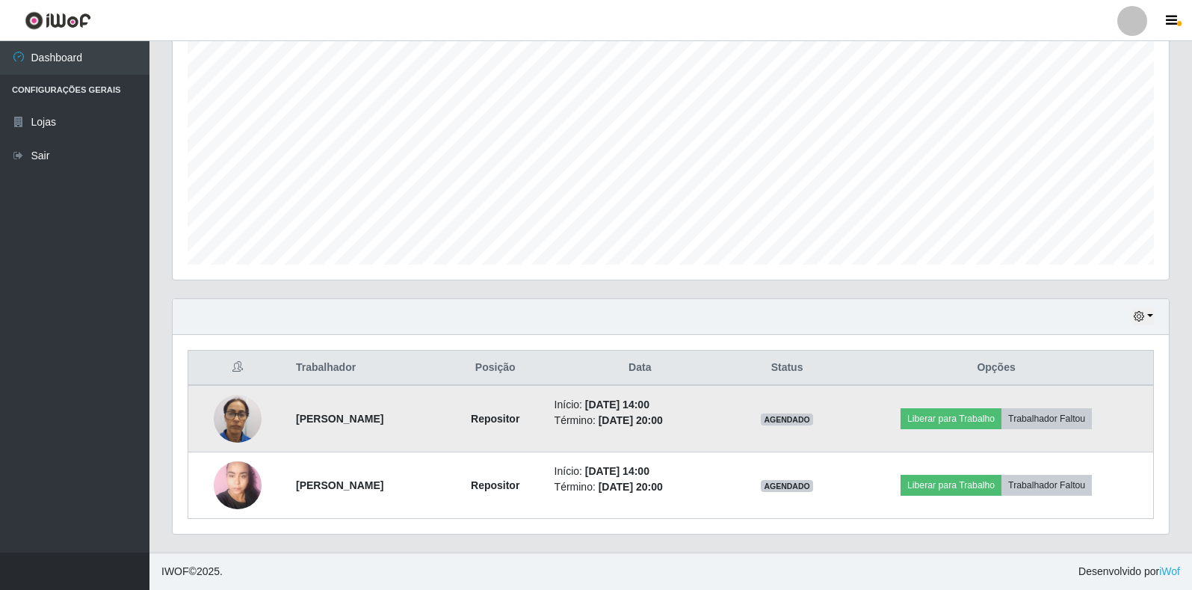
click at [298, 416] on strong "[PERSON_NAME]" at bounding box center [339, 419] width 87 height 12
click at [232, 419] on img at bounding box center [238, 419] width 48 height 64
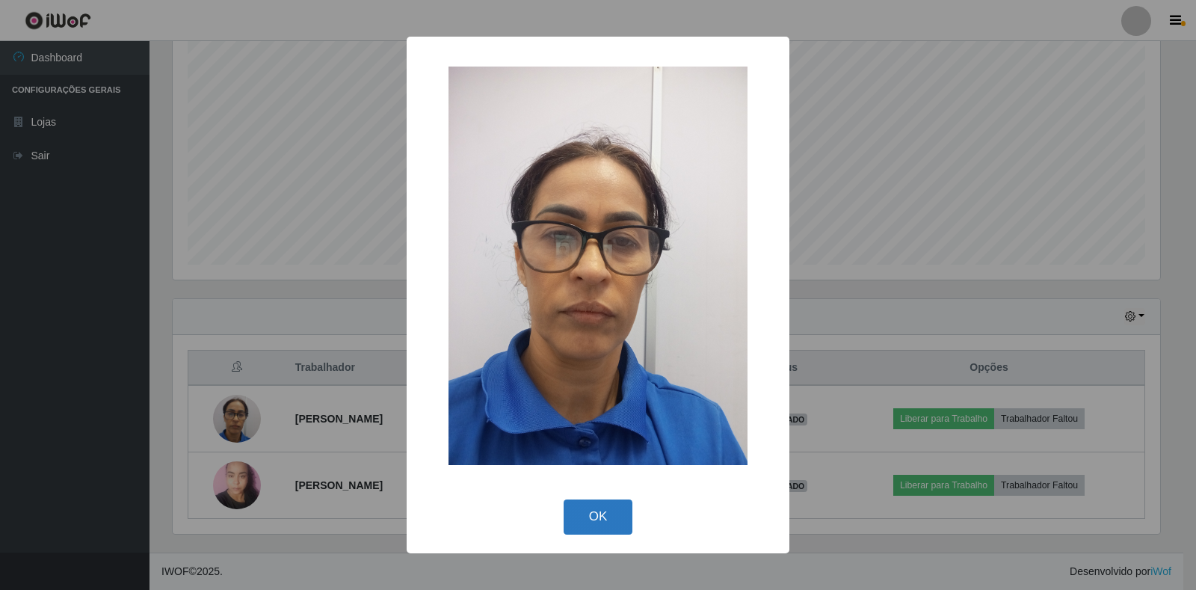
click at [611, 502] on button "OK" at bounding box center [599, 516] width 70 height 35
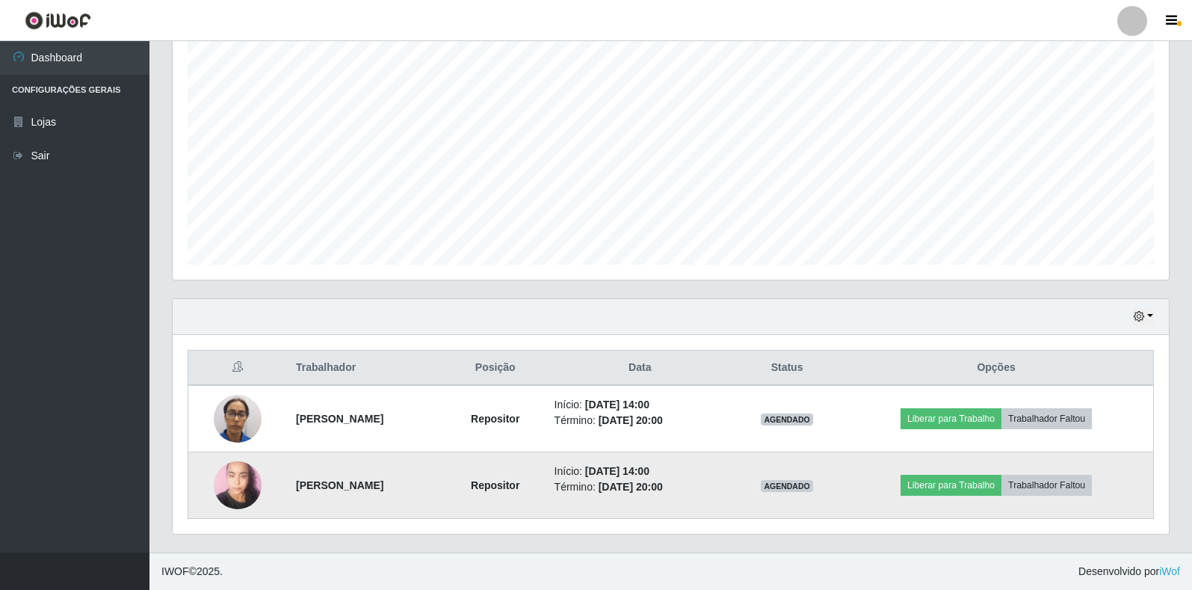
click at [247, 500] on img at bounding box center [238, 485] width 48 height 64
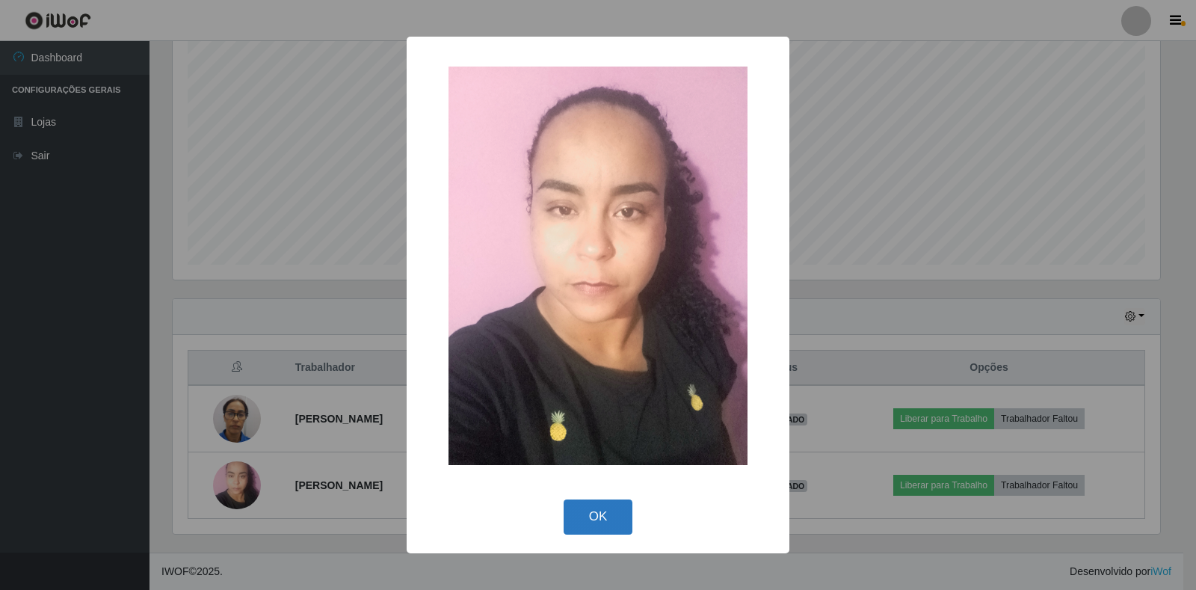
click at [610, 516] on button "OK" at bounding box center [599, 516] width 70 height 35
